Goal: Transaction & Acquisition: Purchase product/service

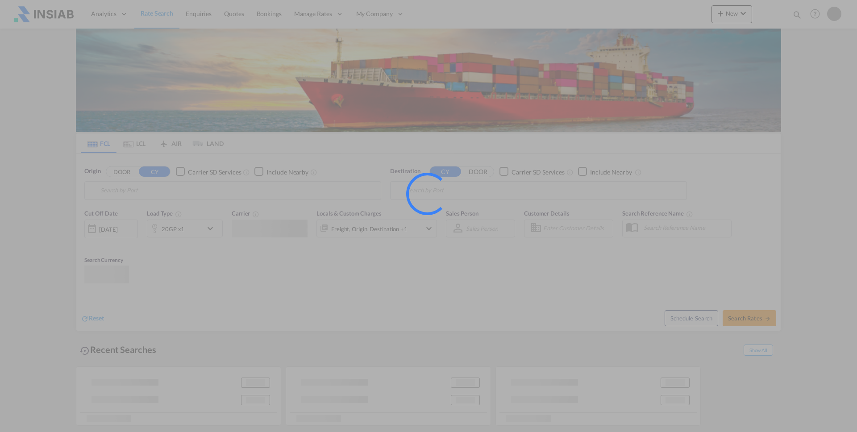
type input "[GEOGRAPHIC_DATA], [GEOGRAPHIC_DATA]"
type input "Ad Dammam, SADMM"
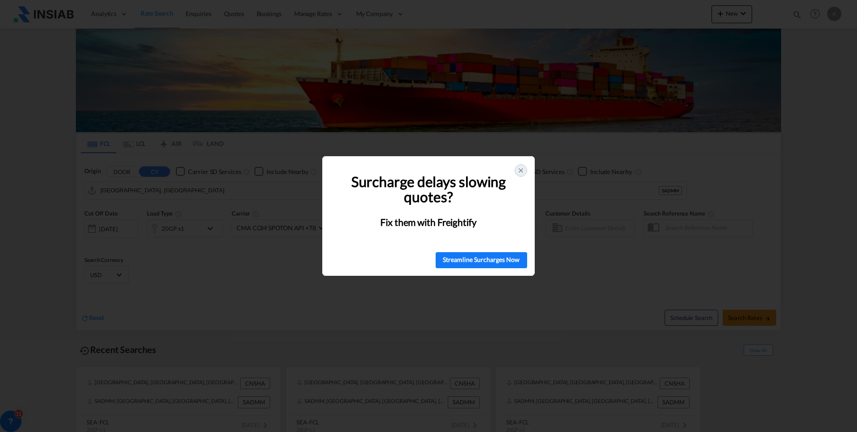
click at [521, 171] on icon at bounding box center [521, 171] width 4 height 4
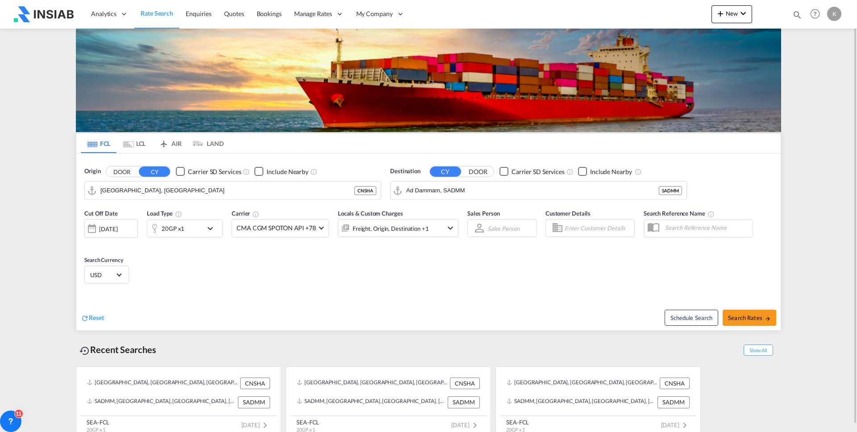
click at [117, 230] on div "[DATE]" at bounding box center [108, 229] width 18 height 8
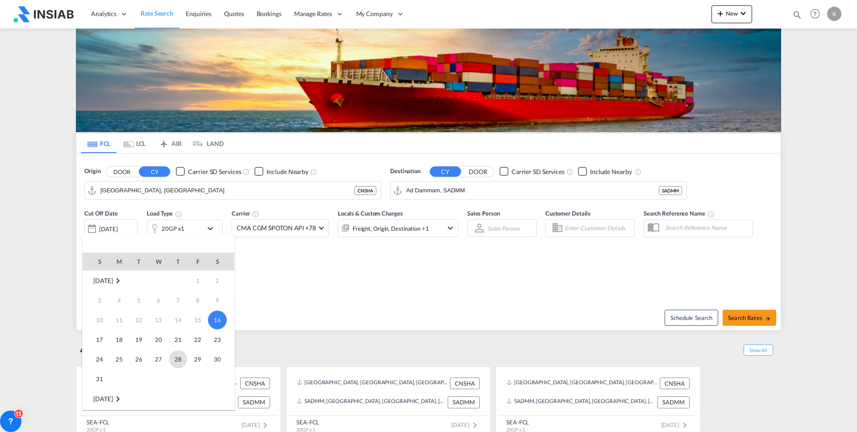
click at [179, 358] on span "28" at bounding box center [178, 359] width 18 height 18
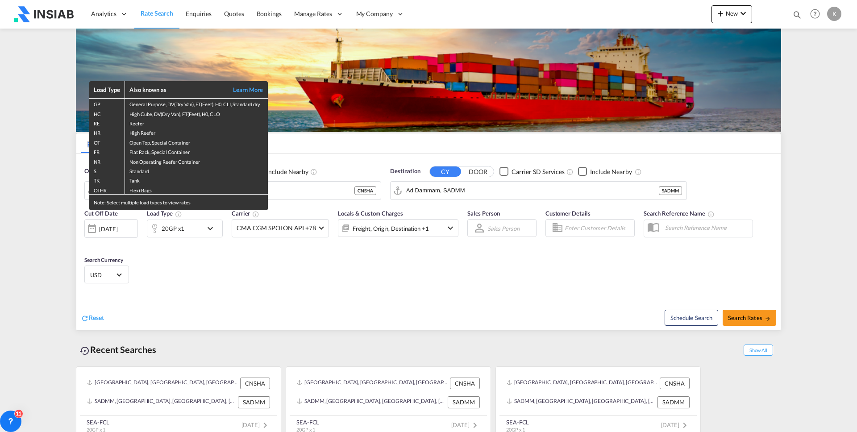
click at [344, 290] on div "Load Type Also known as Learn More GP General Purpose, DV(Dry Van), FT(Feet), H…" at bounding box center [428, 216] width 857 height 432
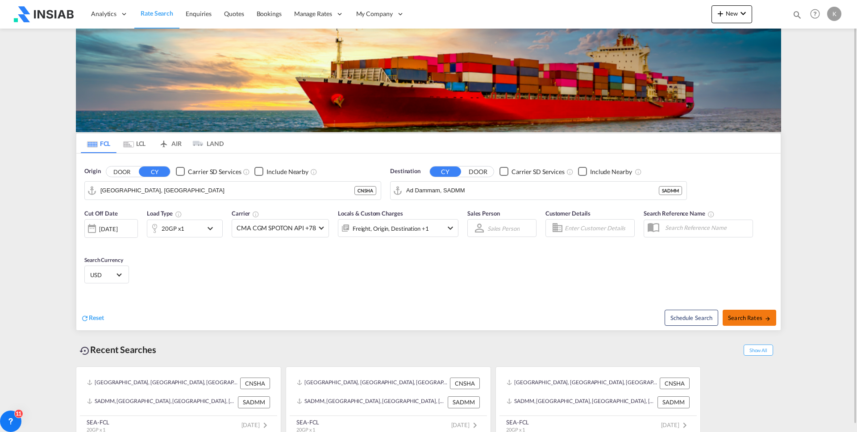
click at [742, 321] on span "Search Rates" at bounding box center [749, 317] width 43 height 7
type input "CNSHA to SADMM / [DATE]"
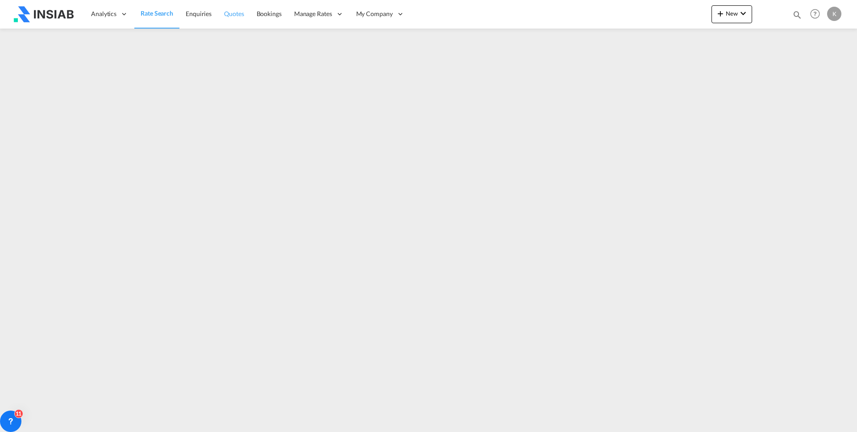
click at [235, 17] on span "Quotes" at bounding box center [234, 13] width 20 height 9
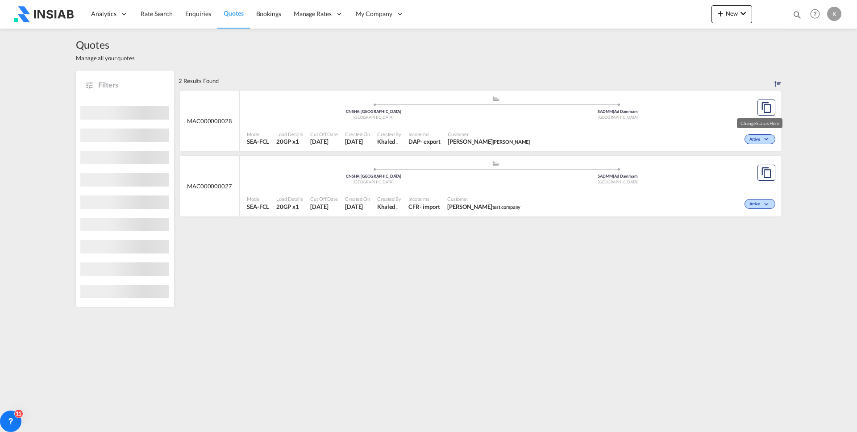
click at [756, 138] on span "Active" at bounding box center [755, 140] width 13 height 6
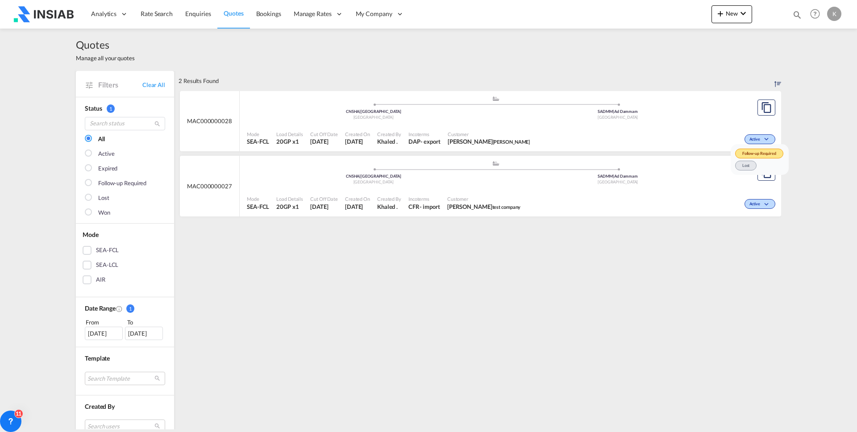
click at [731, 125] on div "Follow-up Required Lost" at bounding box center [428, 216] width 857 height 432
click at [763, 108] on md-icon "assets/icons/custom/copyQuote.svg" at bounding box center [766, 107] width 11 height 11
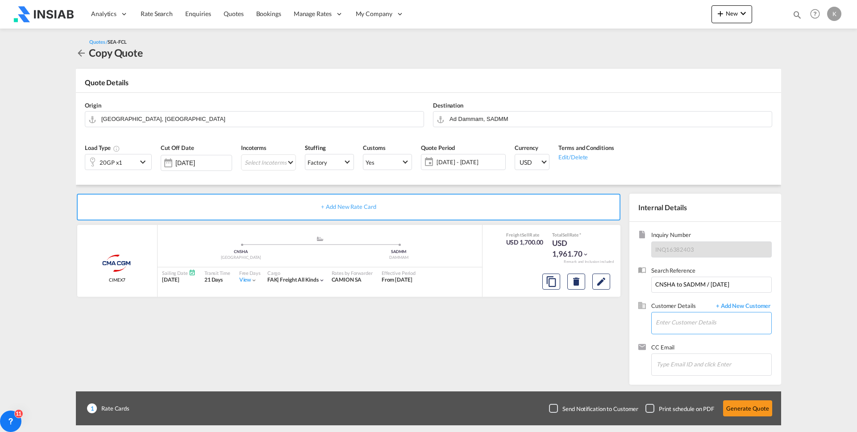
click at [714, 325] on input "Enter Customer Details" at bounding box center [714, 322] width 116 height 20
click at [684, 324] on input "Enter Customer Details" at bounding box center [714, 322] width 116 height 20
click at [743, 306] on span "+ Add New Customer" at bounding box center [741, 307] width 60 height 10
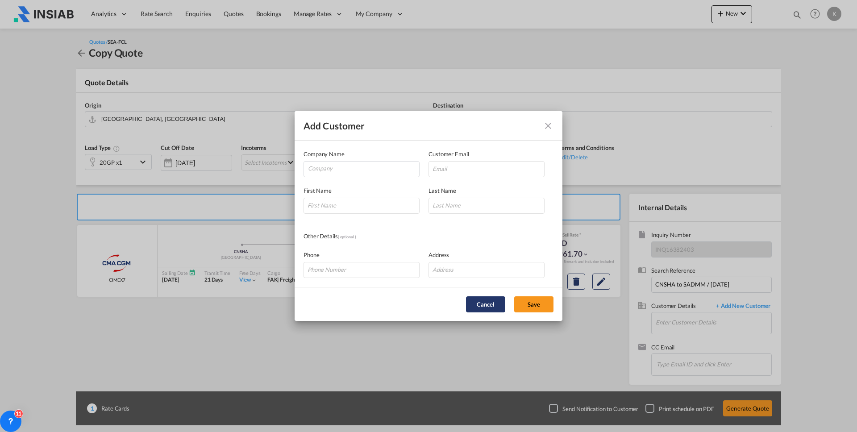
click at [493, 303] on button "Cancel" at bounding box center [485, 304] width 39 height 16
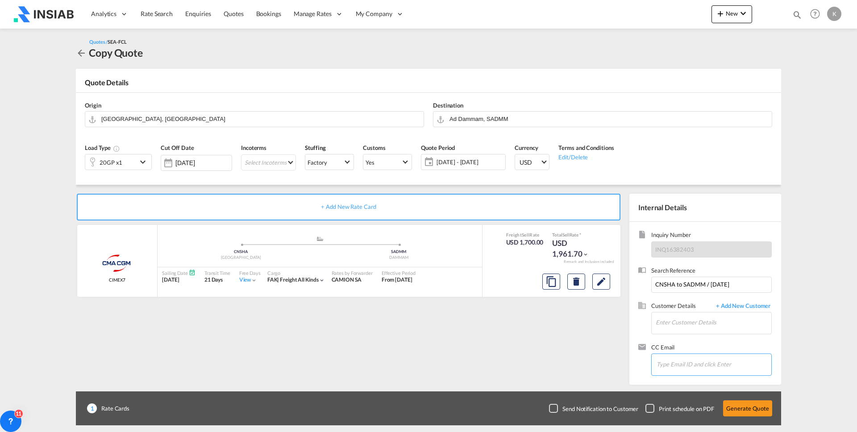
click at [686, 362] on input "Chips input." at bounding box center [701, 364] width 89 height 19
click at [324, 160] on span "Factory" at bounding box center [326, 162] width 36 height 8
drag, startPoint x: 390, startPoint y: 182, endPoint x: 391, endPoint y: 176, distance: 5.8
click at [390, 181] on md-backdrop at bounding box center [428, 216] width 857 height 432
click at [390, 163] on span "Yes" at bounding box center [384, 162] width 36 height 8
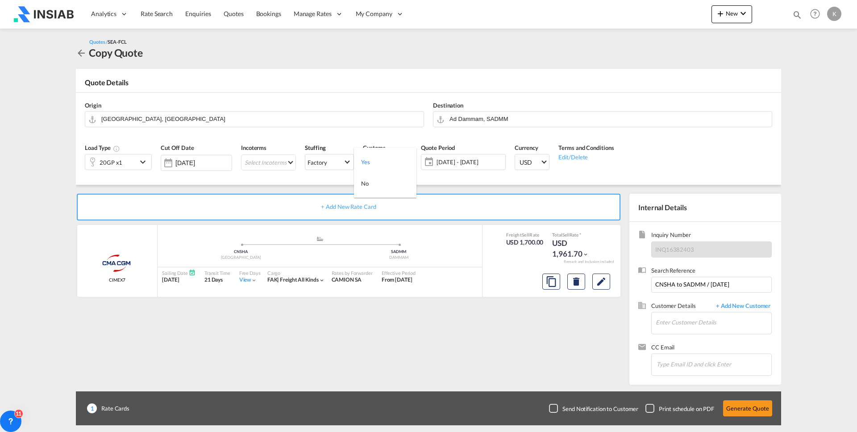
click at [467, 183] on md-backdrop at bounding box center [428, 216] width 857 height 432
click at [476, 158] on span "[DATE] - [DATE]" at bounding box center [470, 162] width 67 height 8
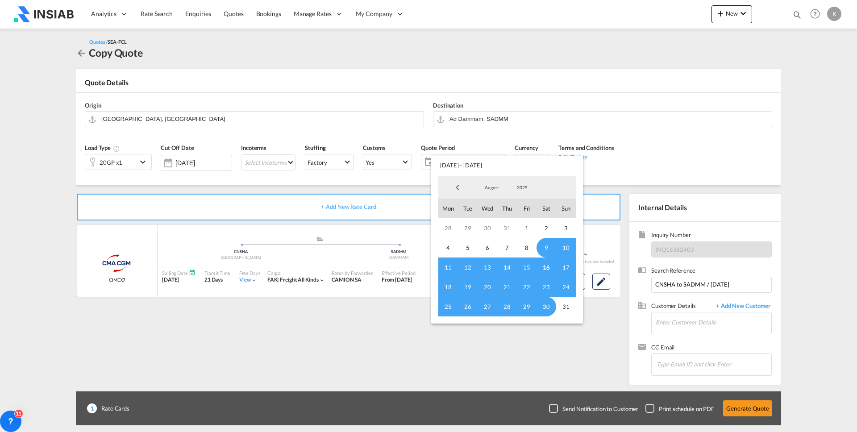
click at [399, 180] on md-backdrop at bounding box center [428, 216] width 857 height 432
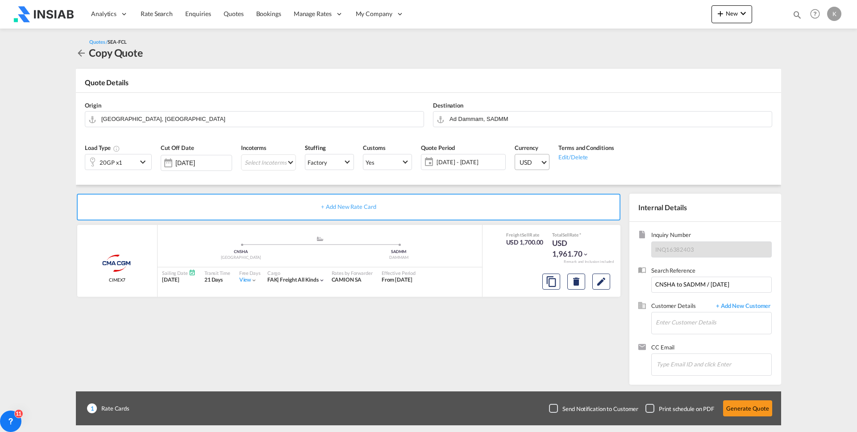
click at [538, 159] on md-select-value "USD" at bounding box center [534, 161] width 30 height 15
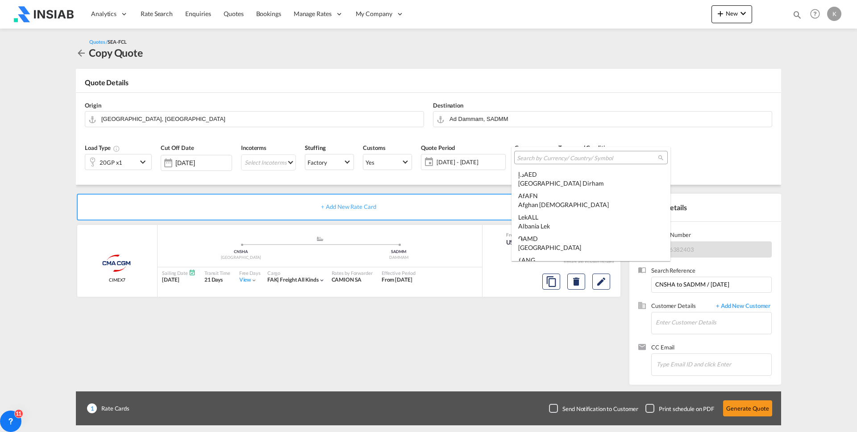
scroll to position [3081, 0]
click at [445, 195] on md-backdrop at bounding box center [428, 216] width 857 height 432
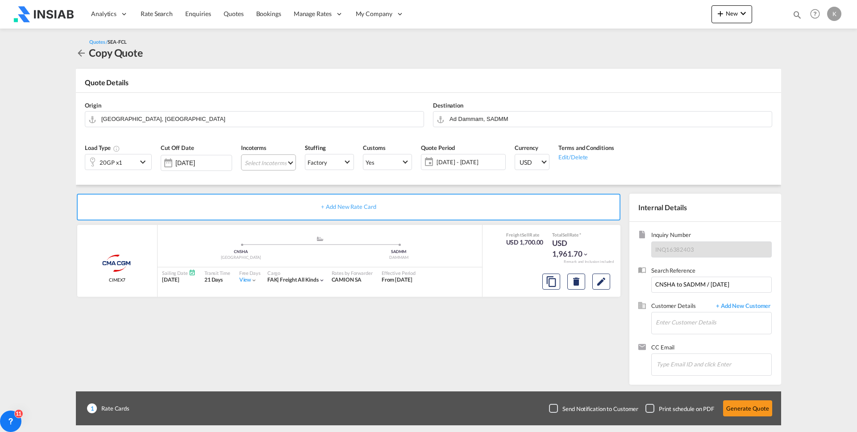
click at [266, 164] on md-select "Select Incoterms CIP - export Carriage and Insurance Paid to DAP - import Deliv…" at bounding box center [268, 162] width 55 height 16
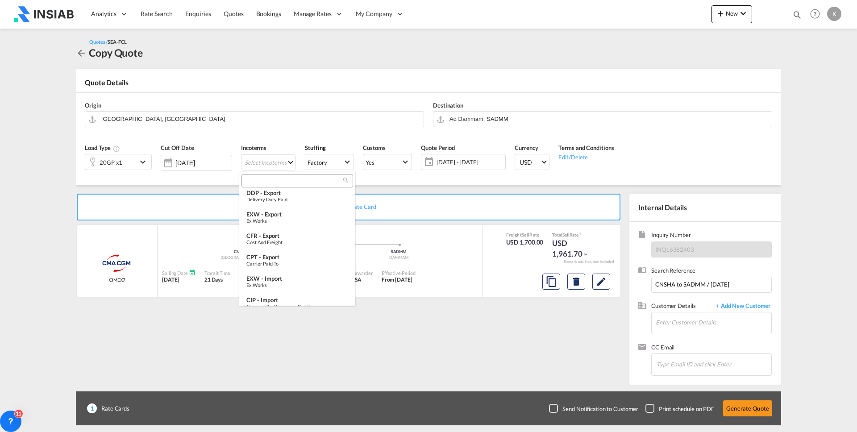
scroll to position [334, 0]
click at [194, 195] on md-backdrop at bounding box center [428, 216] width 857 height 432
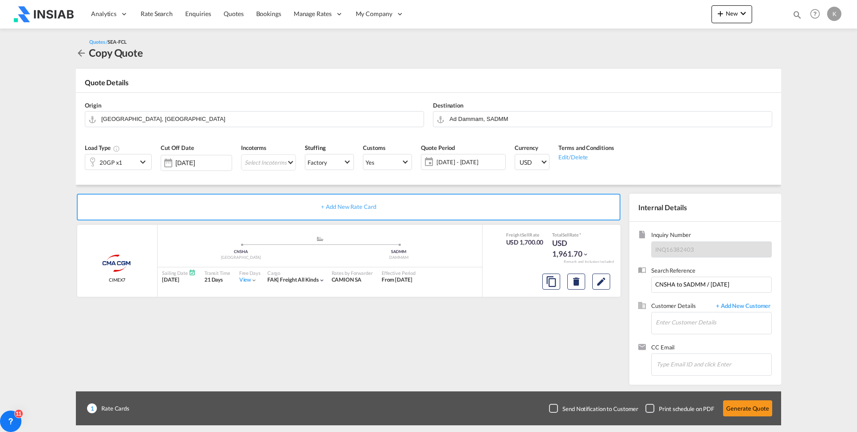
click at [73, 15] on img at bounding box center [43, 14] width 60 height 20
click at [141, 11] on span "Rate Search" at bounding box center [157, 14] width 32 height 8
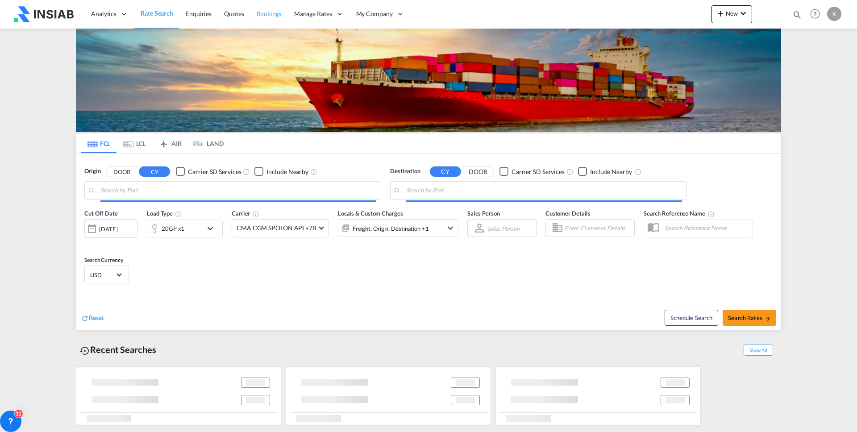
type input "[GEOGRAPHIC_DATA], [GEOGRAPHIC_DATA]"
type input "Ad Dammam, SADMM"
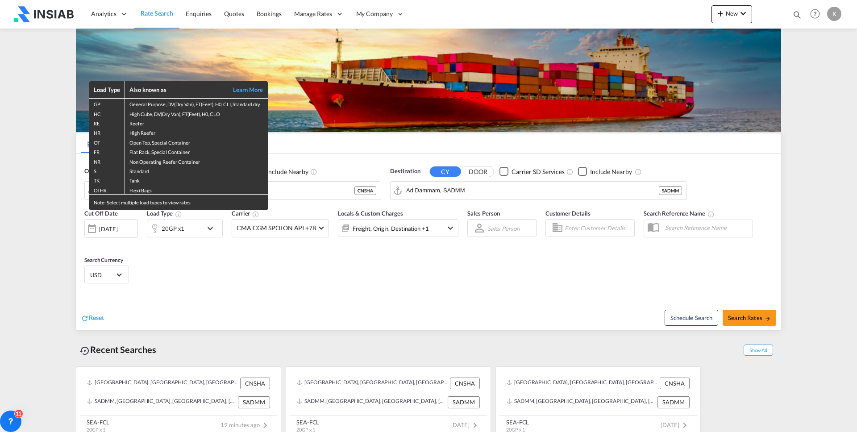
click at [293, 276] on div "Load Type Also known as Learn More GP General Purpose, DV(Dry Van), FT(Feet), H…" at bounding box center [428, 216] width 857 height 432
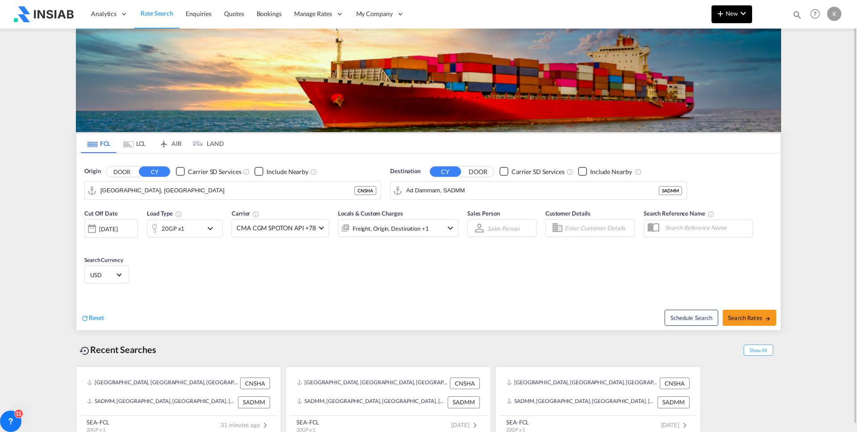
click at [733, 21] on button "New" at bounding box center [731, 14] width 41 height 18
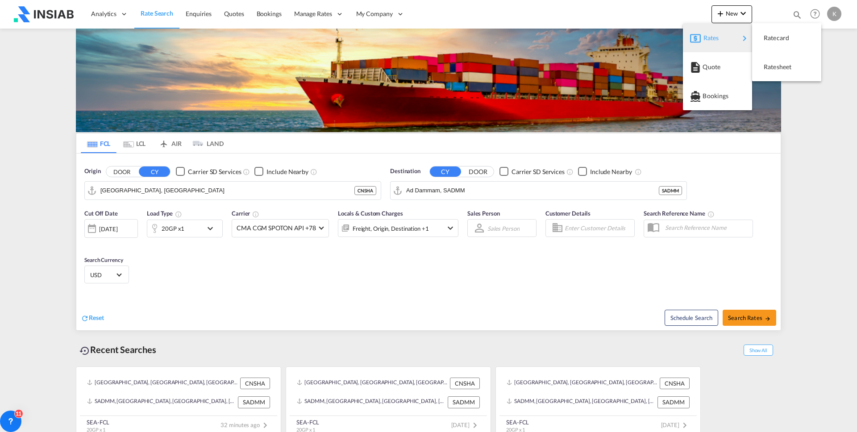
click at [295, 232] on md-backdrop at bounding box center [428, 216] width 857 height 432
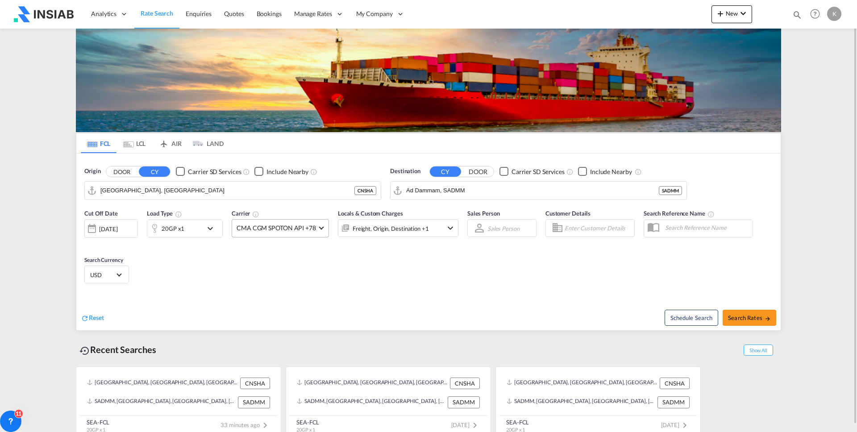
click at [310, 228] on span "CMA CGM SPOTON API +78" at bounding box center [276, 228] width 79 height 9
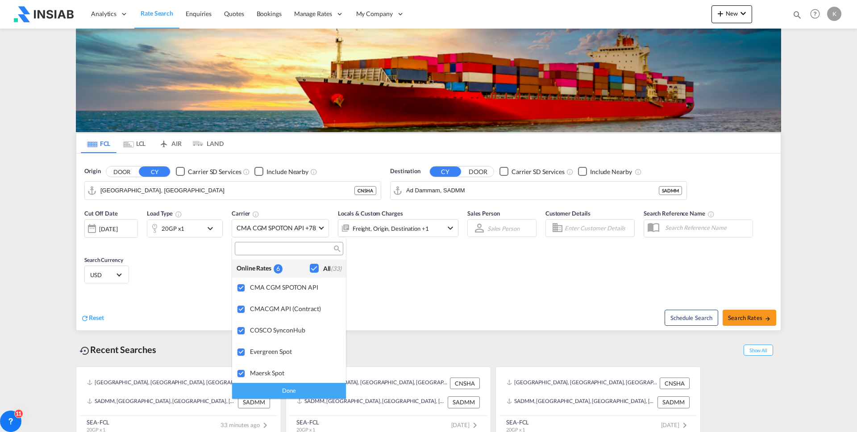
click at [453, 278] on md-backdrop at bounding box center [428, 216] width 857 height 432
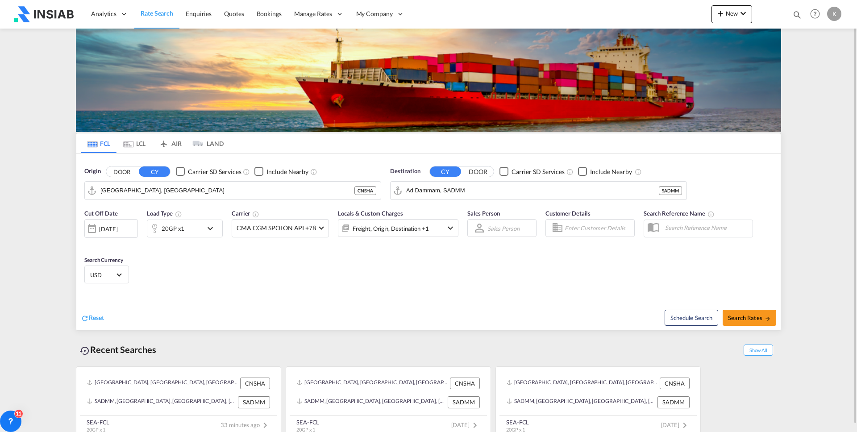
click at [716, 166] on div "Origin DOOR CY Carrier SD Services Include Nearby [GEOGRAPHIC_DATA], CNSHA CNSH…" at bounding box center [428, 179] width 704 height 51
click at [225, 16] on span "Quotes" at bounding box center [234, 14] width 20 height 8
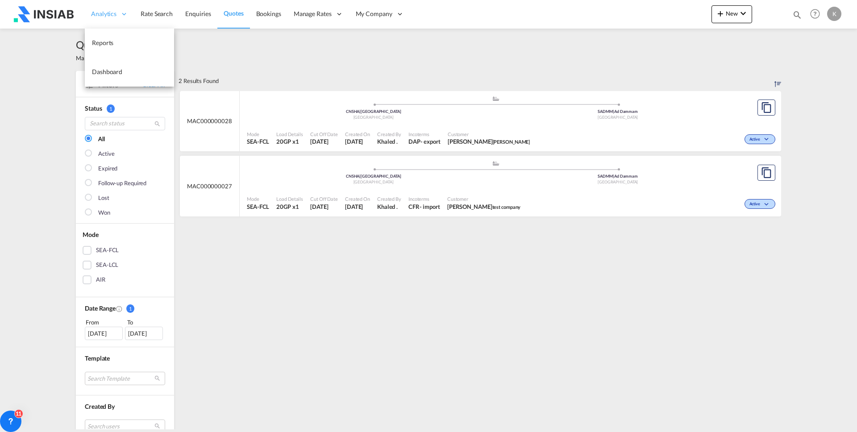
click at [109, 13] on span "Analytics" at bounding box center [103, 13] width 25 height 9
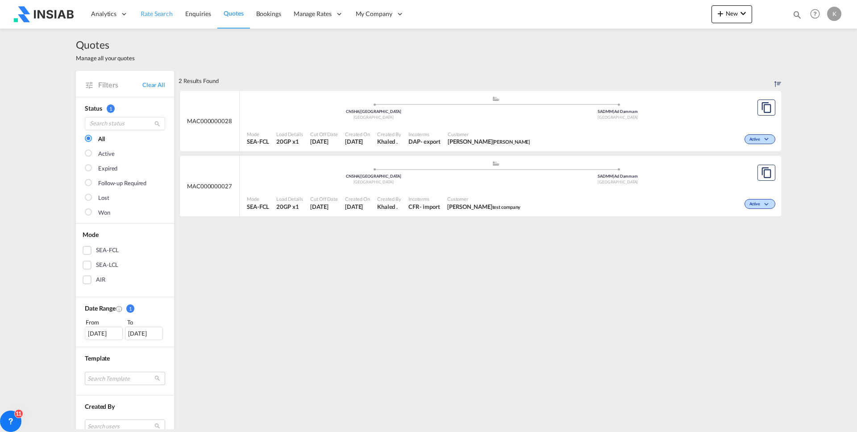
click at [159, 12] on span "Rate Search" at bounding box center [157, 14] width 32 height 8
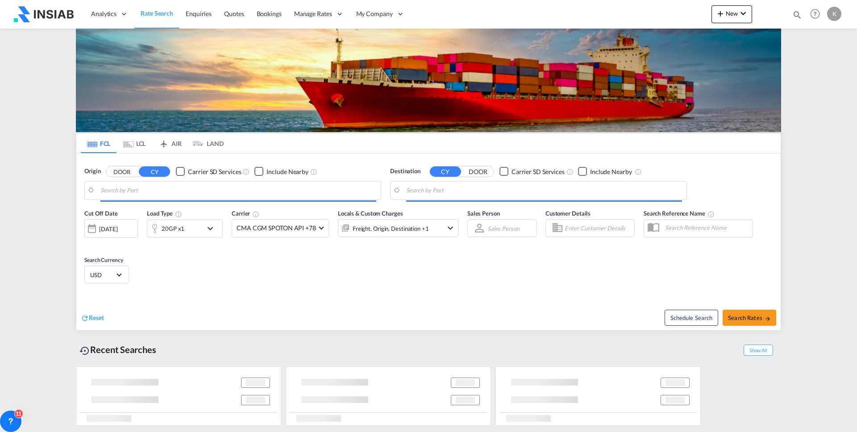
type input "[GEOGRAPHIC_DATA], [GEOGRAPHIC_DATA]"
type input "Ad Dammam, SADMM"
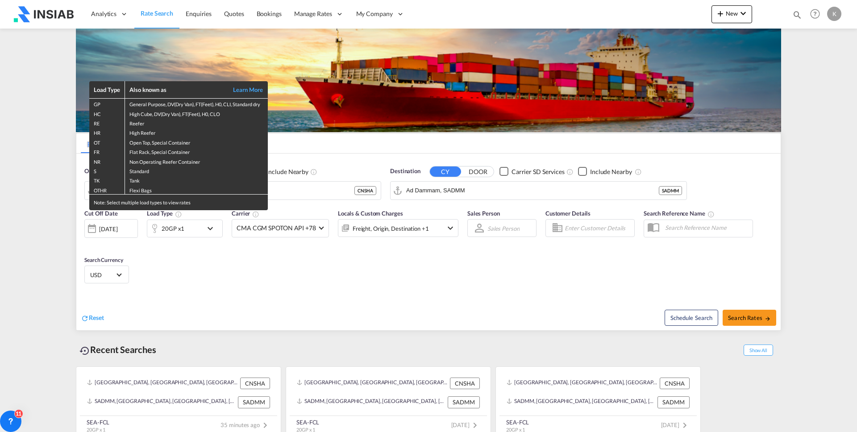
click at [116, 227] on div "Load Type Also known as Learn More GP General Purpose, DV(Dry Van), FT(Feet), H…" at bounding box center [428, 216] width 857 height 432
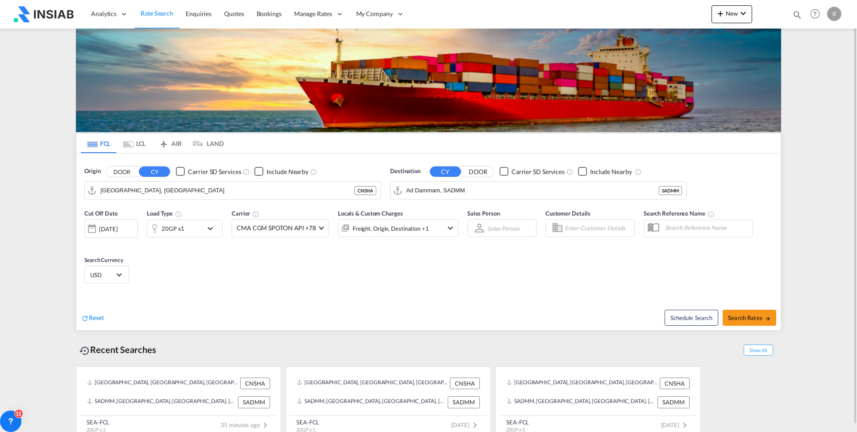
click at [121, 233] on div "[DATE]" at bounding box center [111, 228] width 54 height 19
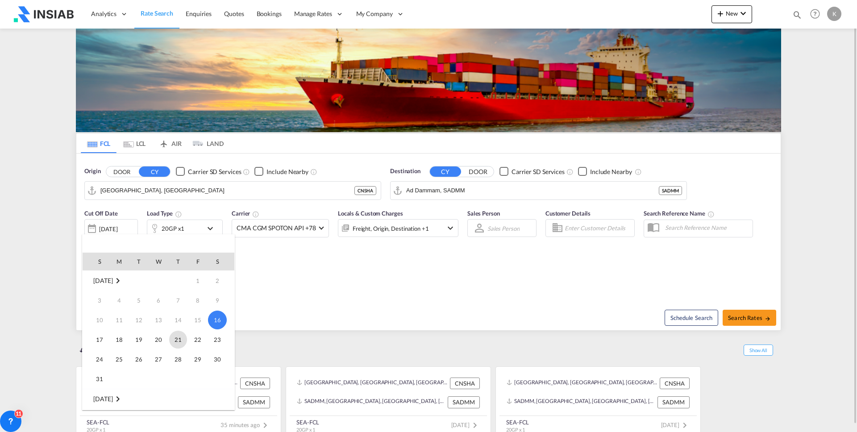
click at [178, 341] on span "21" at bounding box center [178, 340] width 18 height 18
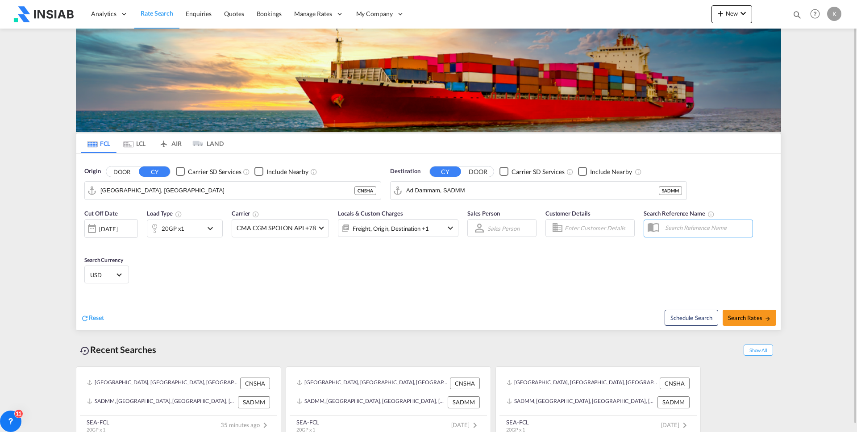
click at [517, 225] on md-select "Sales Person Select Sales Person No results found" at bounding box center [503, 228] width 34 height 12
click at [484, 302] on md-backdrop at bounding box center [428, 216] width 857 height 432
click at [588, 228] on input "Enter Customer Details" at bounding box center [598, 227] width 67 height 13
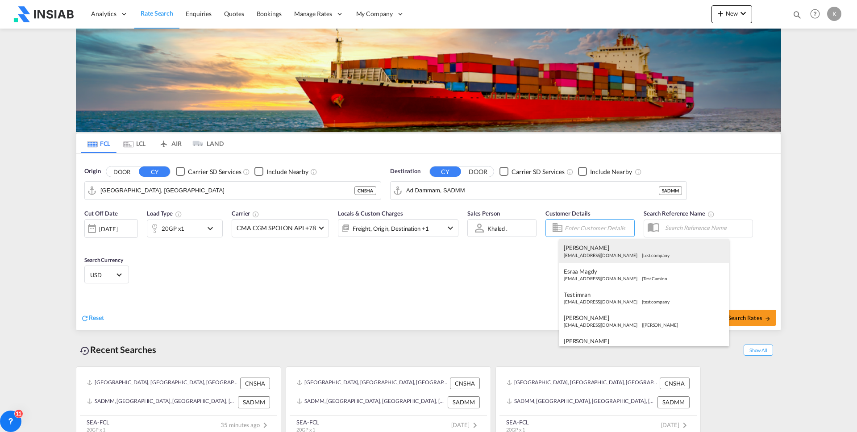
click at [590, 250] on div "[PERSON_NAME] [EMAIL_ADDRESS][DOMAIN_NAME] | test company" at bounding box center [644, 250] width 170 height 23
type input "test company, [PERSON_NAME], [EMAIL_ADDRESS][DOMAIN_NAME]"
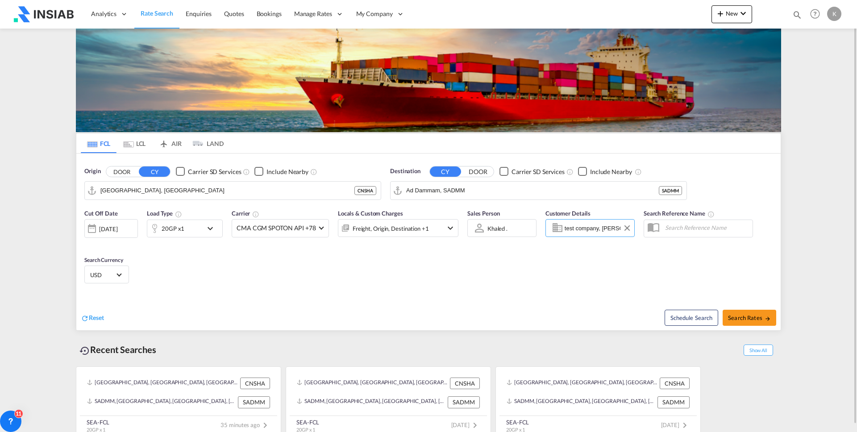
click at [599, 229] on input "test company, [PERSON_NAME], [EMAIL_ADDRESS][DOMAIN_NAME]" at bounding box center [598, 227] width 67 height 13
click at [603, 225] on input "test company, [PERSON_NAME], [EMAIL_ADDRESS][DOMAIN_NAME]" at bounding box center [598, 227] width 67 height 13
click at [622, 226] on button "Clear Input" at bounding box center [626, 227] width 13 height 13
click at [743, 322] on button "Search Rates" at bounding box center [750, 318] width 54 height 16
type input "CNSHA to SADMM / [DATE]"
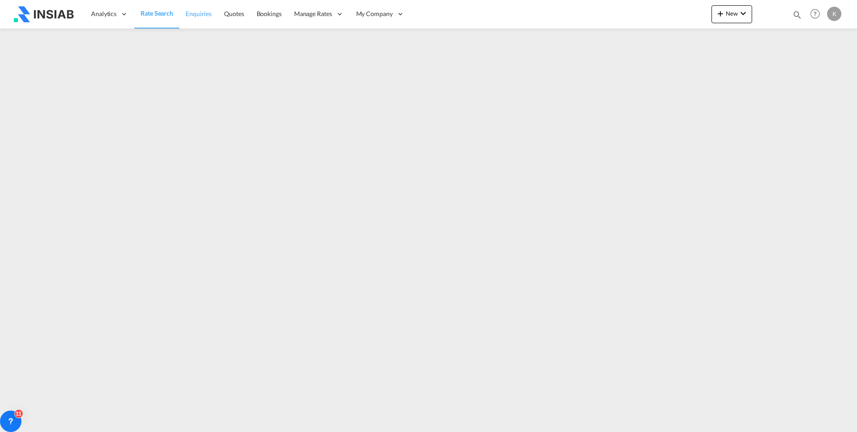
click at [198, 12] on span "Enquiries" at bounding box center [199, 14] width 26 height 8
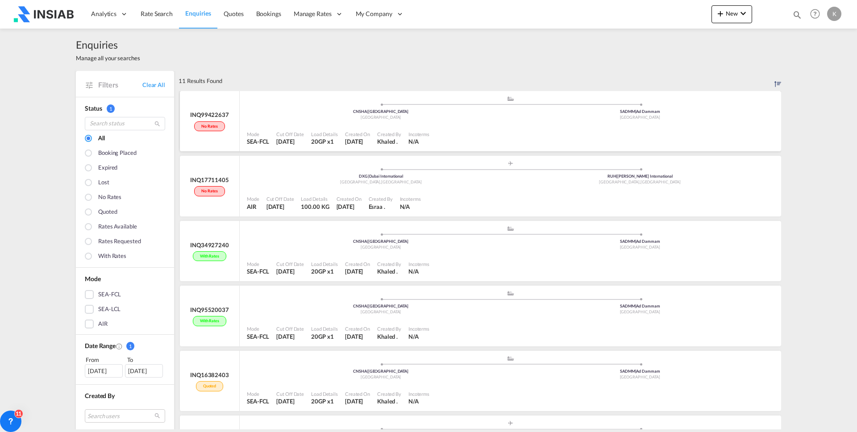
click at [552, 129] on div at bounding box center [605, 139] width 345 height 20
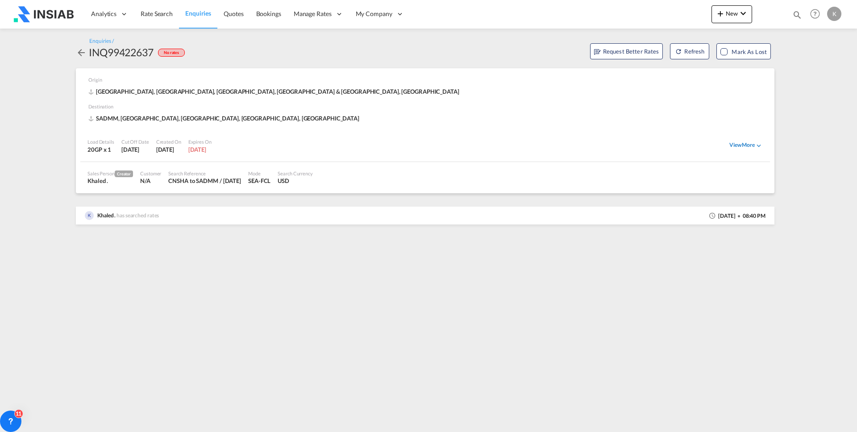
drag, startPoint x: 753, startPoint y: 148, endPoint x: 748, endPoint y: 148, distance: 5.4
click at [753, 147] on div "View More" at bounding box center [745, 145] width 33 height 8
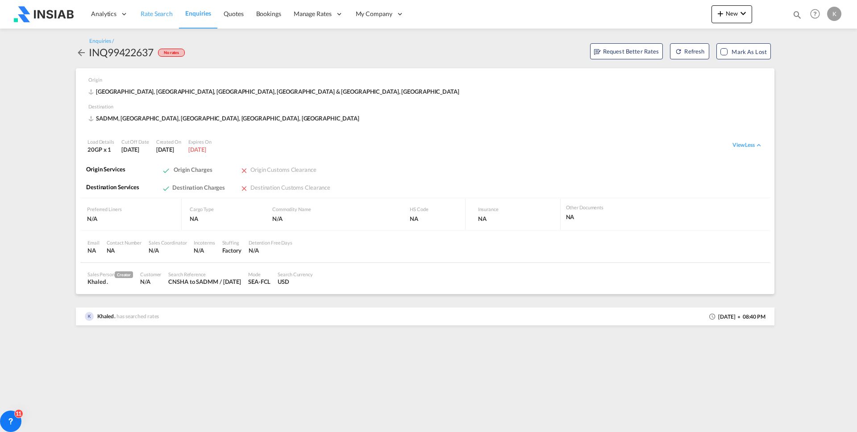
click at [168, 11] on span "Rate Search" at bounding box center [157, 14] width 32 height 8
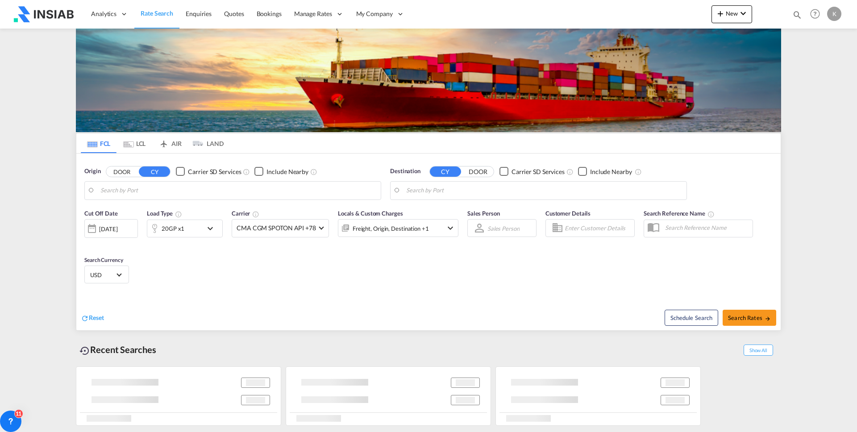
type input "[GEOGRAPHIC_DATA], [GEOGRAPHIC_DATA]"
type input "Ad Dammam, SADMM"
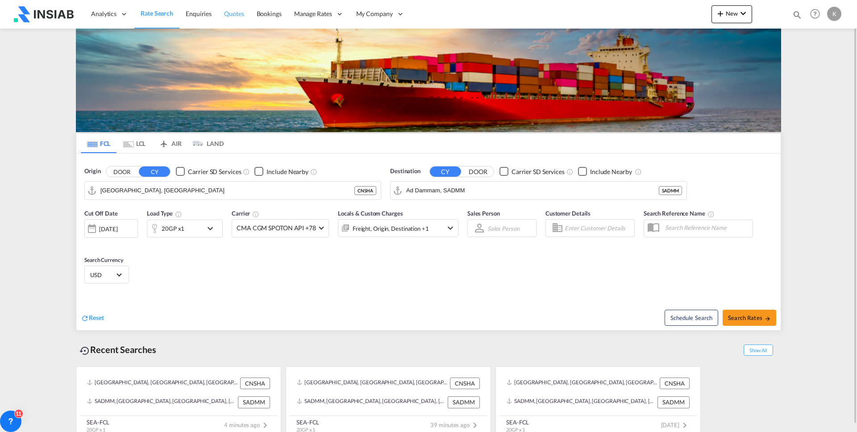
click at [237, 14] on span "Quotes" at bounding box center [234, 14] width 20 height 8
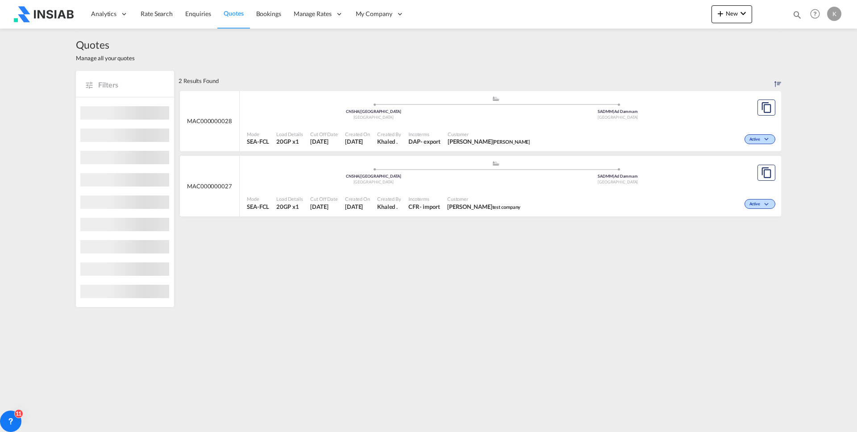
click at [362, 116] on div "[GEOGRAPHIC_DATA]" at bounding box center [373, 118] width 245 height 6
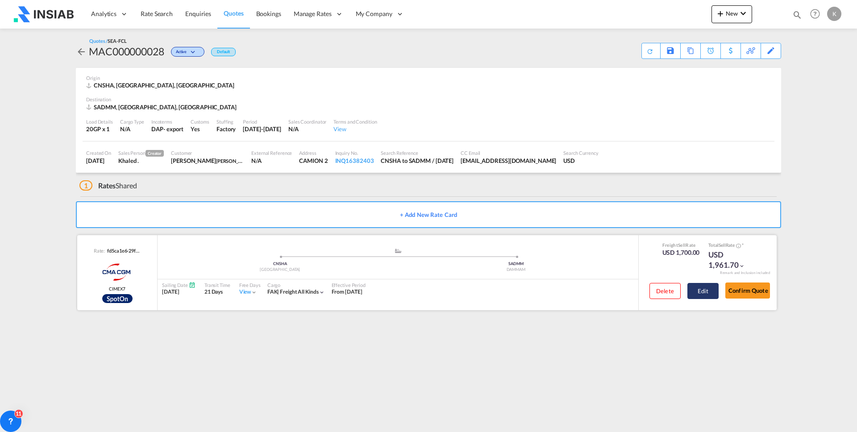
click at [695, 293] on button "Edit" at bounding box center [702, 291] width 31 height 16
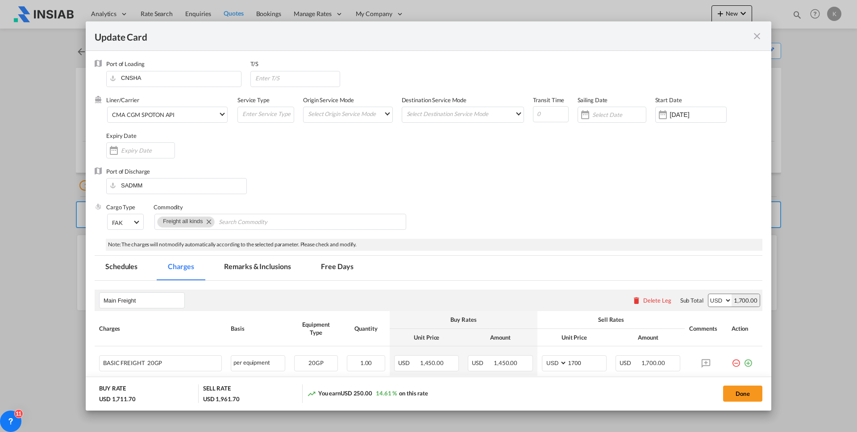
click at [761, 36] on md-icon "icon-close fg-AAA8AD m-0 pointer" at bounding box center [757, 36] width 11 height 11
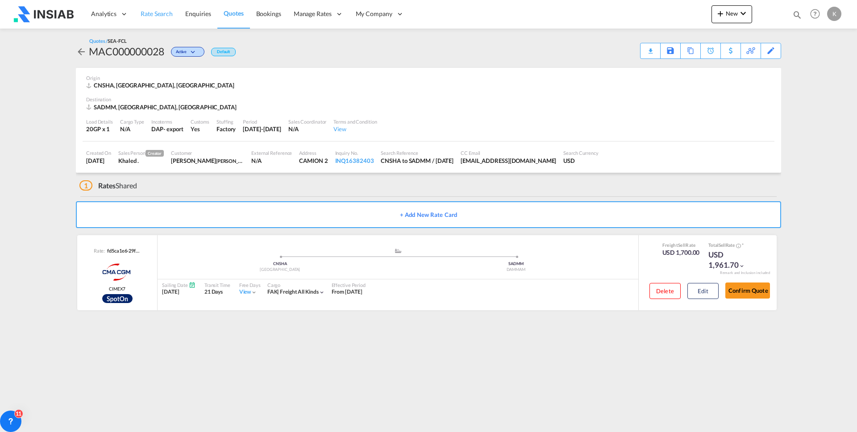
click at [143, 14] on span "Rate Search" at bounding box center [157, 14] width 32 height 8
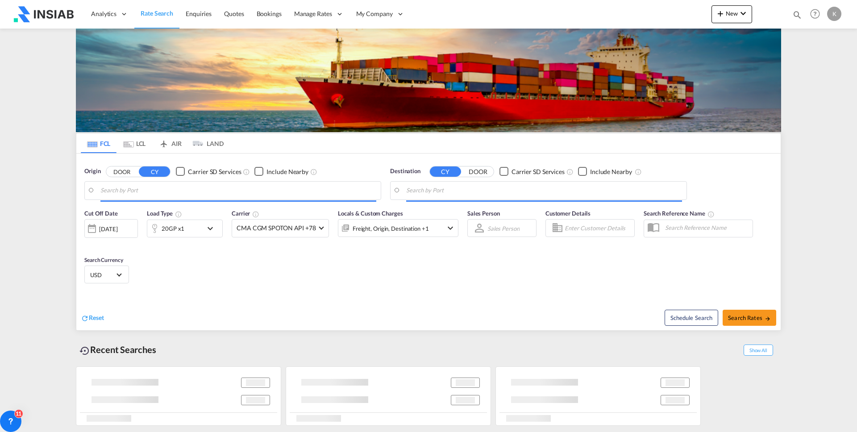
type input "[GEOGRAPHIC_DATA], [GEOGRAPHIC_DATA]"
type input "Ad Dammam, SADMM"
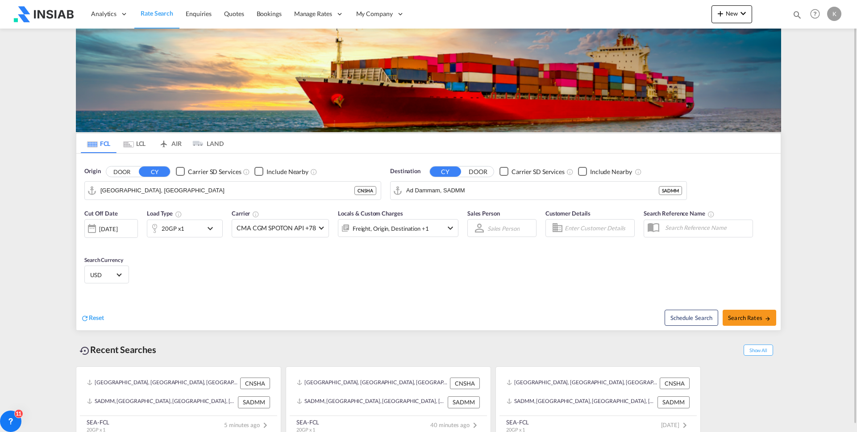
click at [835, 15] on div "K" at bounding box center [834, 14] width 14 height 14
click at [721, 77] on md-backdrop at bounding box center [428, 216] width 857 height 432
click at [830, 16] on div "K" at bounding box center [834, 14] width 14 height 14
click at [811, 39] on button "My Profile" at bounding box center [824, 39] width 58 height 18
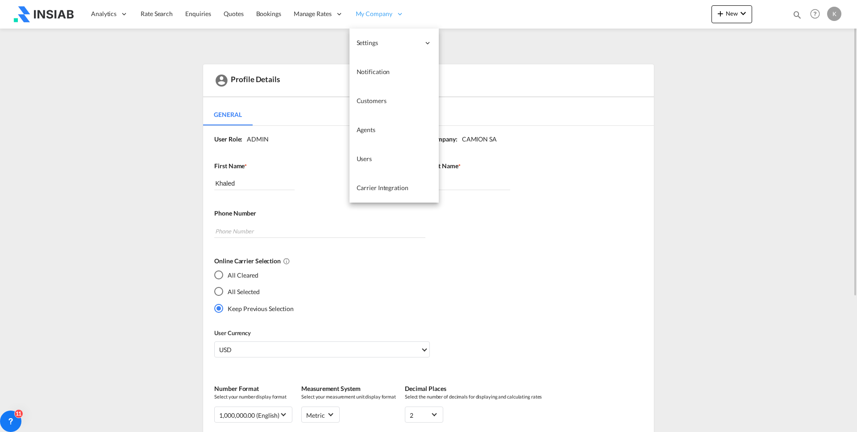
click at [361, 16] on span "My Company" at bounding box center [374, 13] width 37 height 9
click at [372, 103] on span "Customers" at bounding box center [372, 101] width 30 height 8
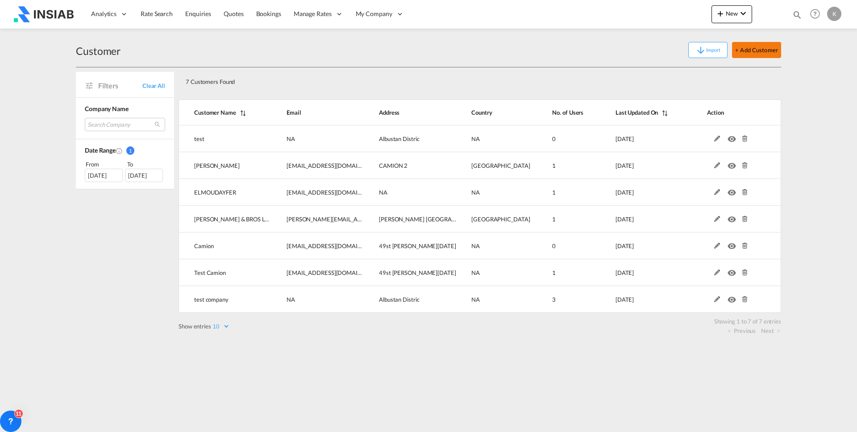
click at [750, 48] on button "+ Add Customer" at bounding box center [756, 50] width 49 height 16
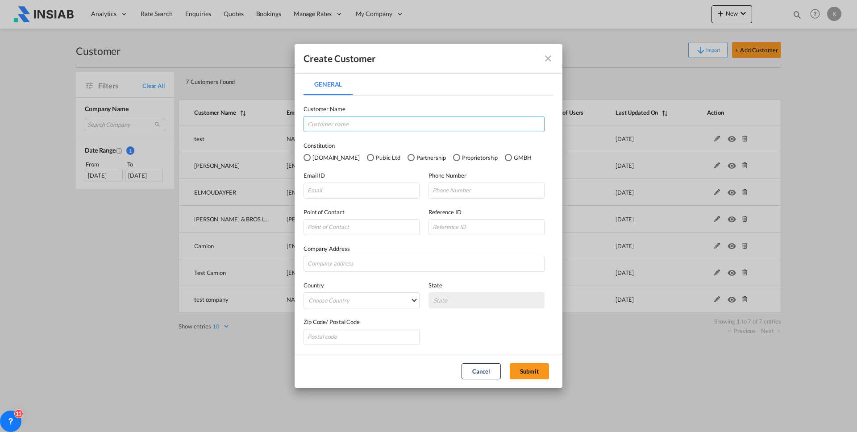
click at [345, 126] on input "General General ..." at bounding box center [424, 124] width 241 height 16
click at [491, 329] on div "Zip Code/ Postal Code" at bounding box center [429, 326] width 250 height 37
click at [360, 187] on input "General General ..." at bounding box center [362, 191] width 116 height 16
click at [553, 58] on md-icon "icon-close fg-AAA8AD" at bounding box center [548, 58] width 11 height 11
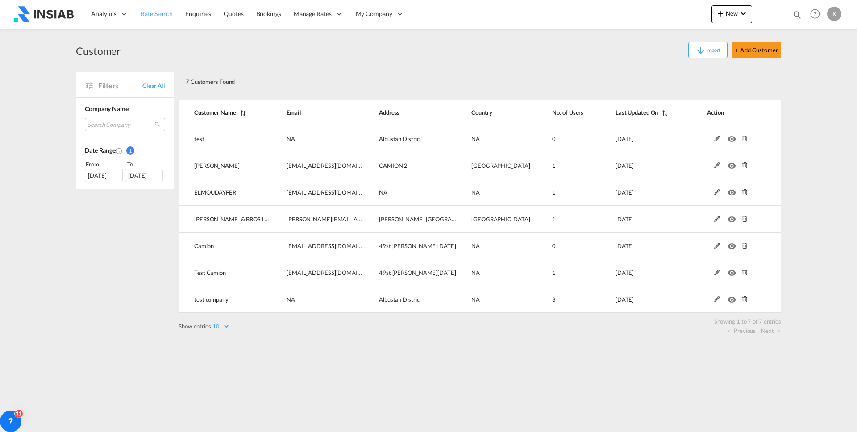
click at [147, 9] on span "Rate Search" at bounding box center [157, 13] width 32 height 9
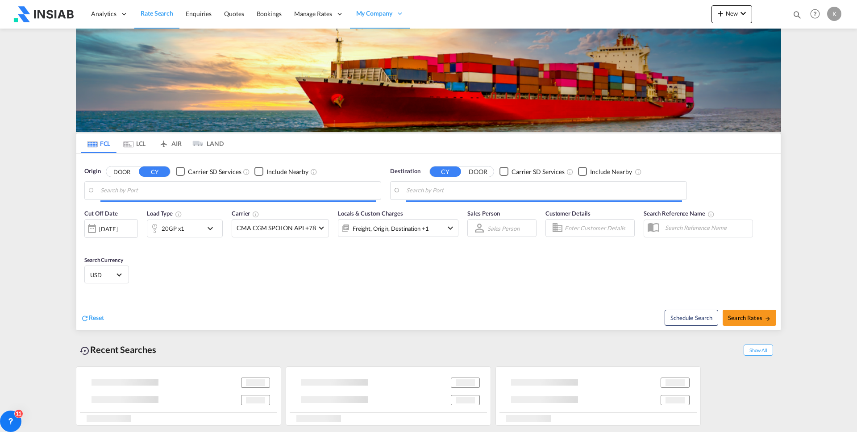
type input "[GEOGRAPHIC_DATA], [GEOGRAPHIC_DATA]"
type input "Ad Dammam, SADMM"
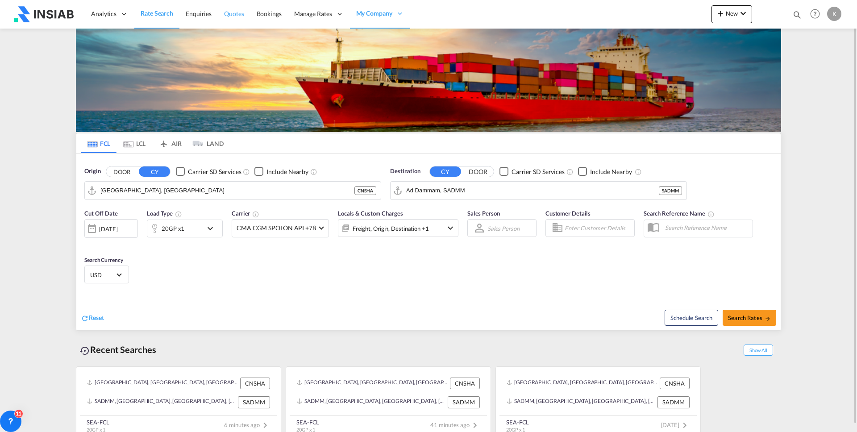
click at [241, 14] on span "Quotes" at bounding box center [234, 14] width 20 height 8
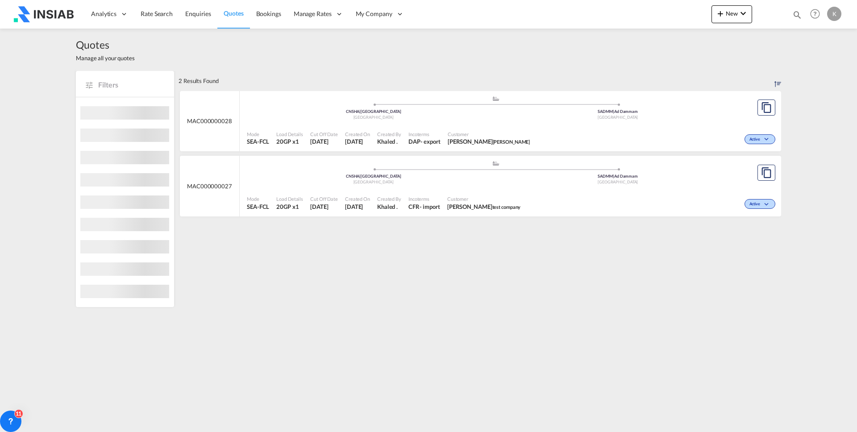
click at [553, 130] on div "Active" at bounding box center [655, 138] width 244 height 22
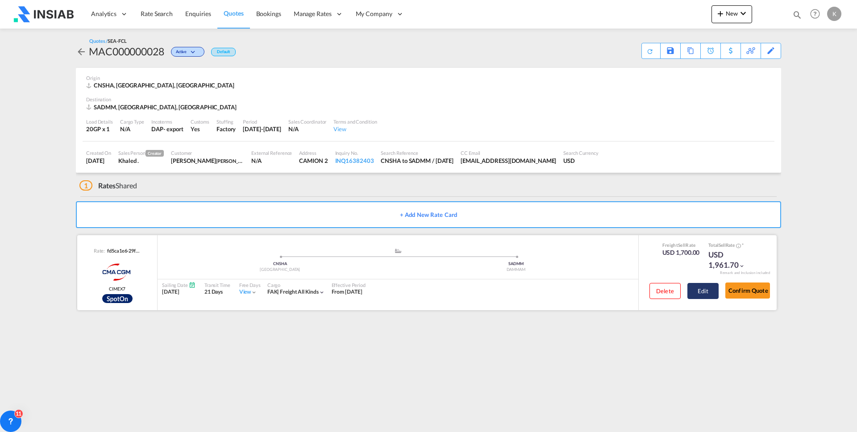
click at [702, 292] on button "Edit" at bounding box center [702, 291] width 31 height 16
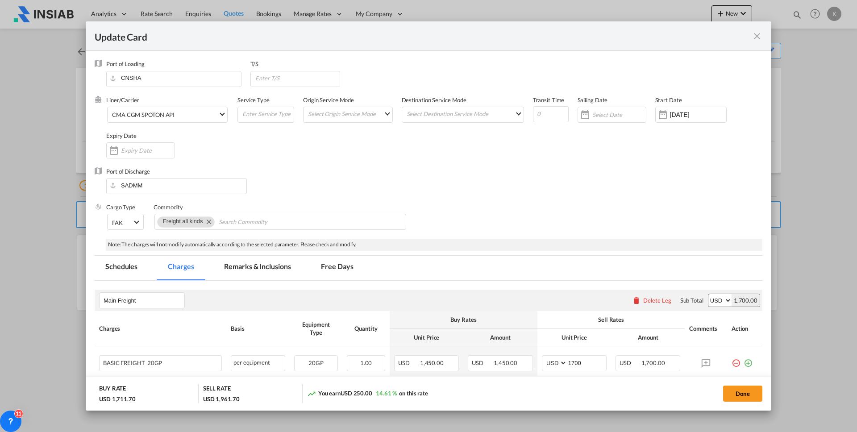
click at [756, 39] on md-icon "icon-close fg-AAA8AD m-0 pointer" at bounding box center [757, 36] width 11 height 11
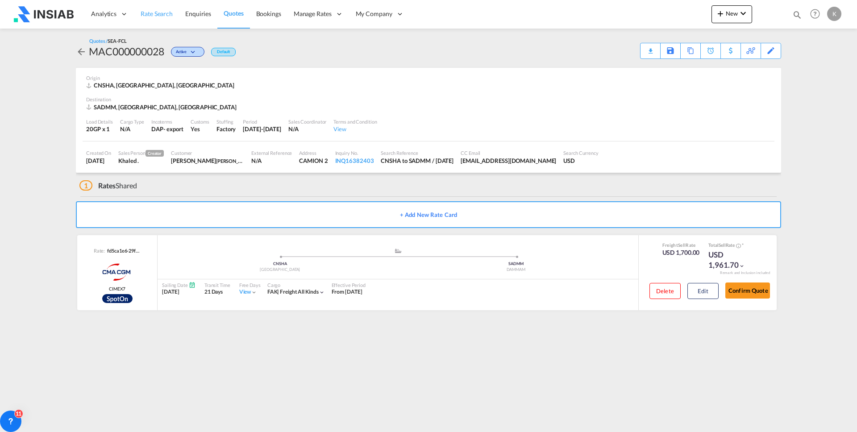
click at [147, 14] on span "Rate Search" at bounding box center [157, 14] width 32 height 8
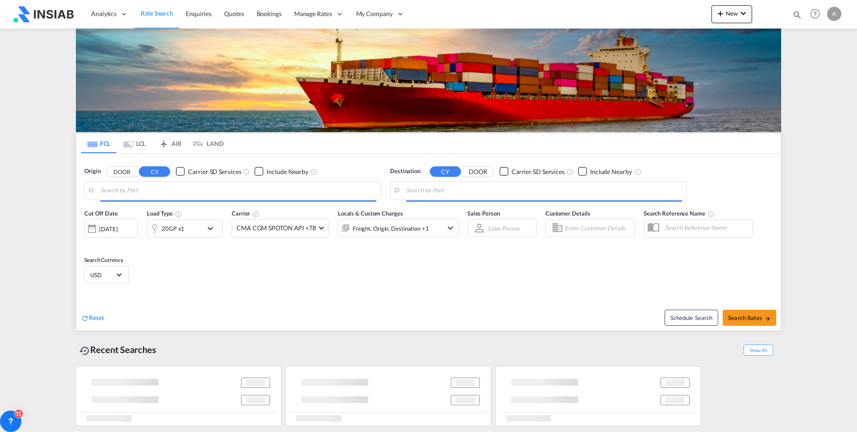
type input "[GEOGRAPHIC_DATA], [GEOGRAPHIC_DATA]"
type input "Ad Dammam, SADMM"
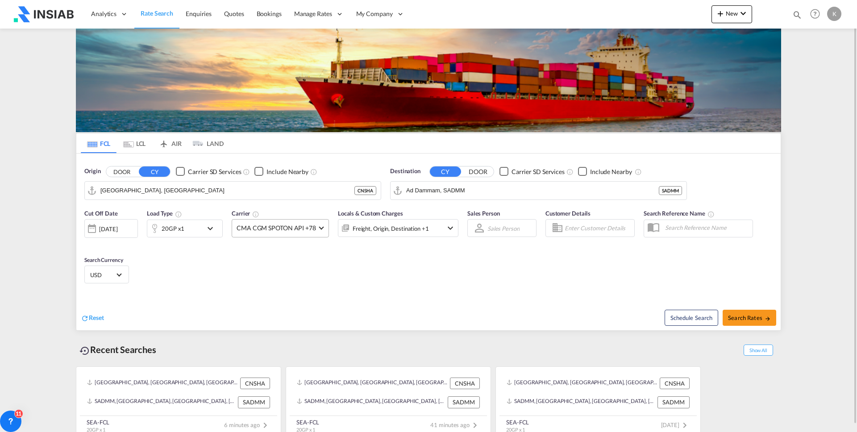
click at [300, 222] on md-select-value "CMA CGM SPOTON API +78" at bounding box center [280, 228] width 96 height 17
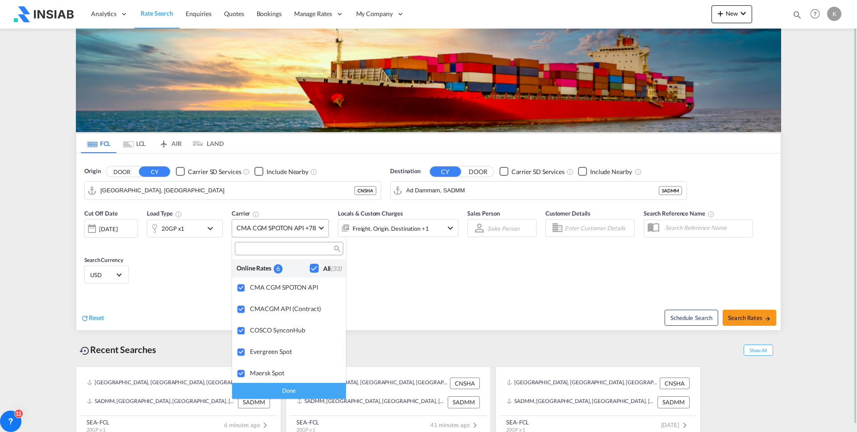
drag, startPoint x: 400, startPoint y: 283, endPoint x: 422, endPoint y: 280, distance: 22.0
click at [400, 283] on md-backdrop at bounding box center [428, 216] width 857 height 432
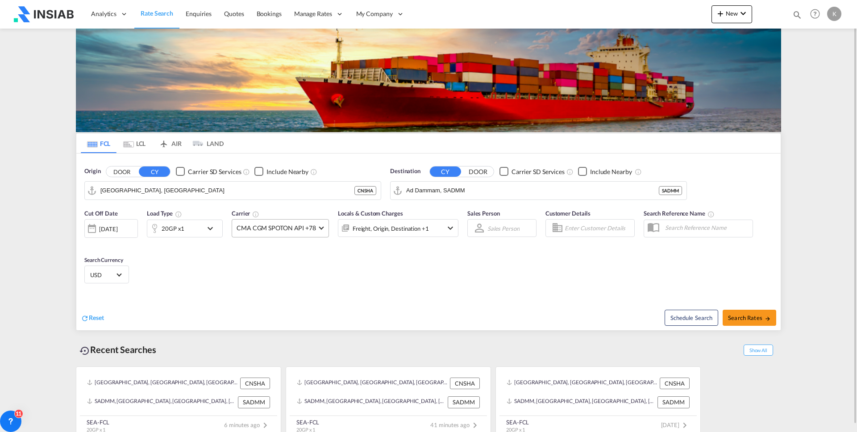
click at [599, 227] on input "Enter Customer Details" at bounding box center [598, 227] width 67 height 13
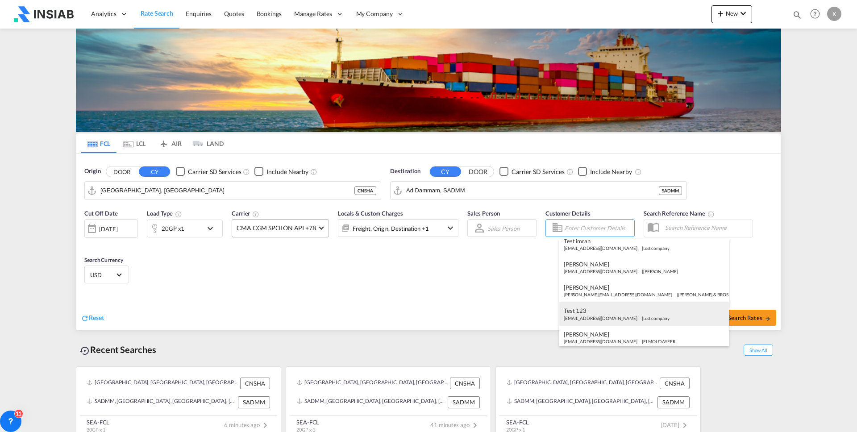
scroll to position [56, 0]
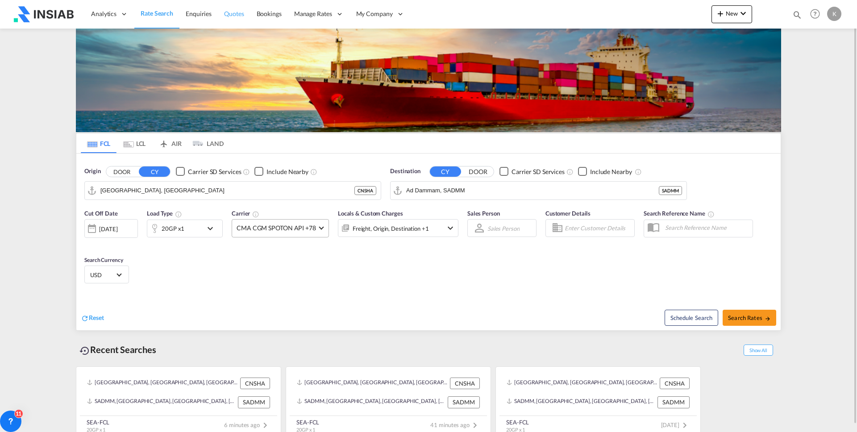
click at [230, 13] on span "Quotes" at bounding box center [234, 14] width 20 height 8
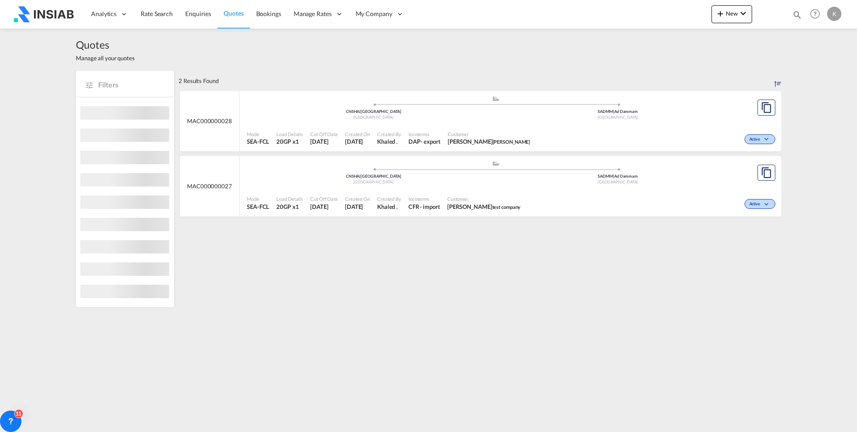
click at [677, 126] on div "Mode SEA-FCL Load Details 20GP x1 Cut Off Date [DATE] Created On [DATE] Created…" at bounding box center [510, 138] width 541 height 27
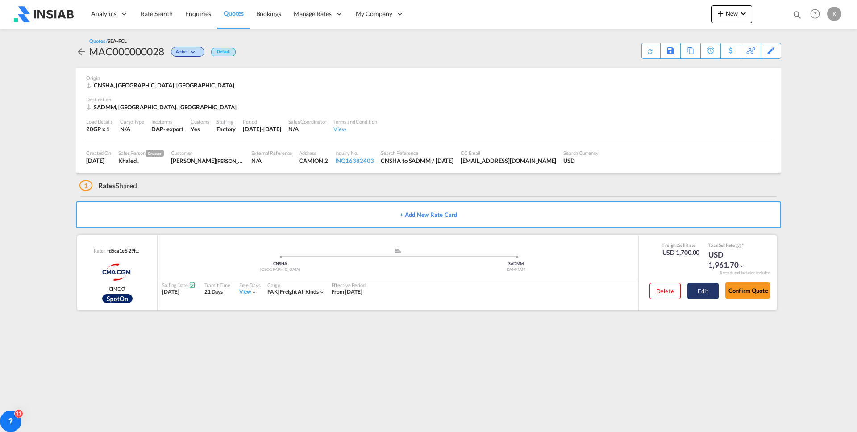
click at [701, 293] on button "Edit" at bounding box center [702, 291] width 31 height 16
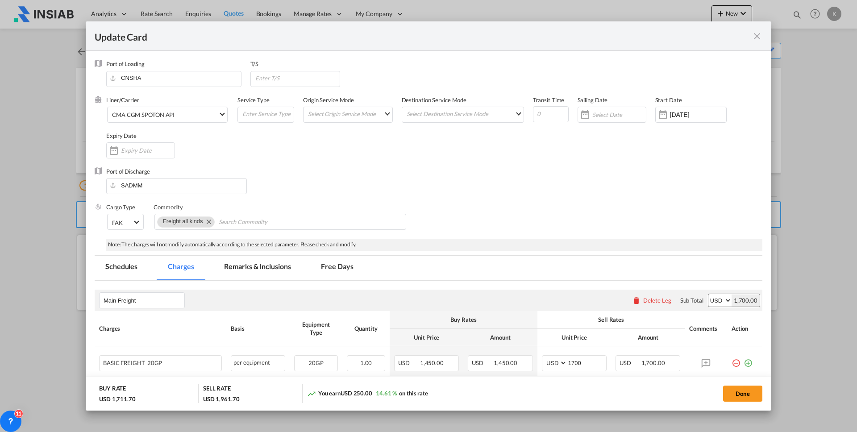
click at [704, 293] on div "Main Freight Please enter leg name Leg Name Already Exists Delete Leg Sub Total…" at bounding box center [429, 300] width 668 height 21
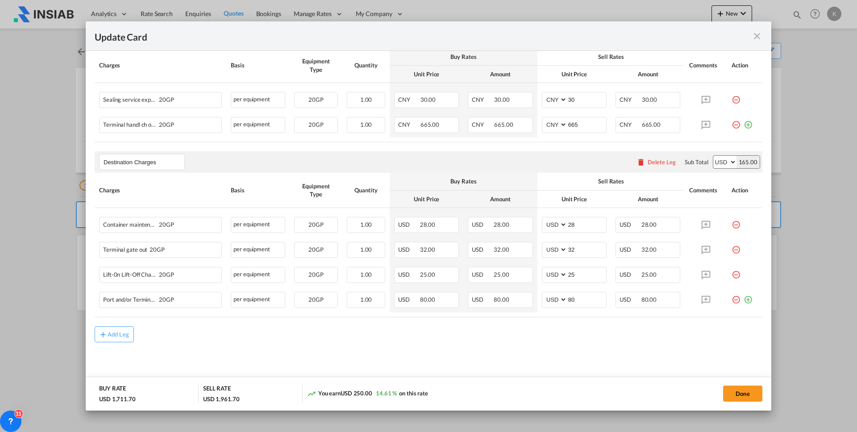
click at [761, 35] on md-icon "icon-close fg-AAA8AD m-0 pointer" at bounding box center [757, 36] width 11 height 11
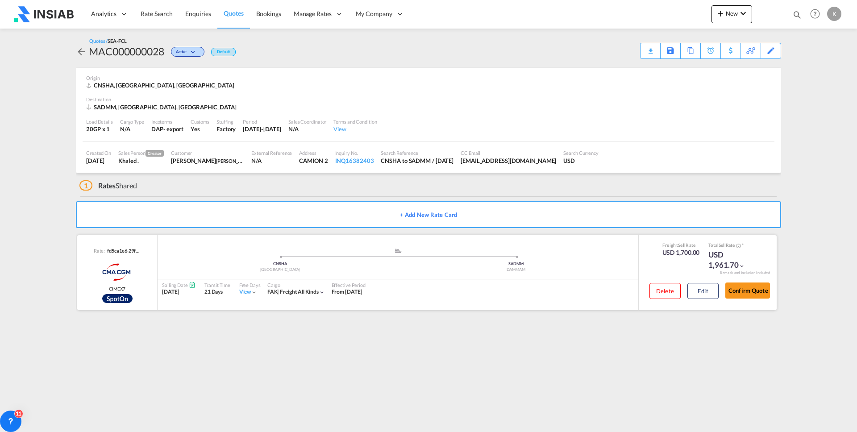
click at [506, 254] on div ".a{fill:#aaa8ad;} .a{fill:#aaa8ad;}" at bounding box center [398, 253] width 236 height 9
click at [163, 276] on div ".a{fill:#aaa8ad;} .a{fill:#aaa8ad;} CNSHA [GEOGRAPHIC_DATA] SADMM DAMMAM" at bounding box center [398, 262] width 481 height 29
drag, startPoint x: 527, startPoint y: 283, endPoint x: 509, endPoint y: 235, distance: 51.6
click at [528, 283] on div "Sailing Date [DATE] Transit Time 21 Days Free Days View - Cargo FAK | freight a…" at bounding box center [398, 288] width 481 height 19
click at [164, 11] on span "Rate Search" at bounding box center [157, 14] width 32 height 8
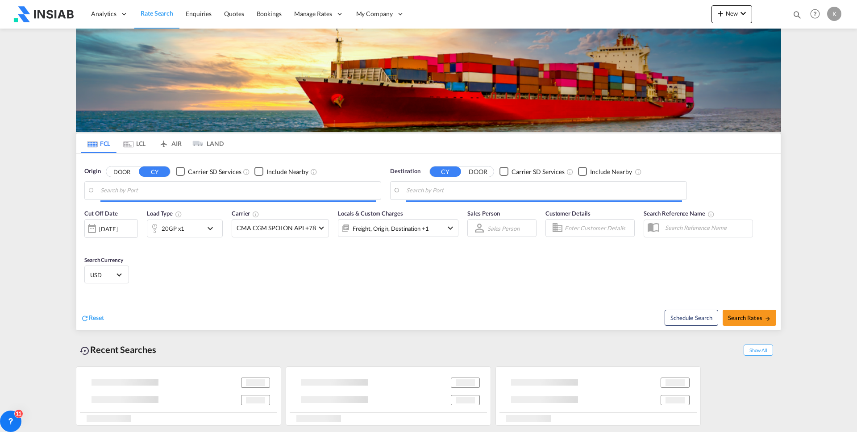
type input "[GEOGRAPHIC_DATA], [GEOGRAPHIC_DATA]"
type input "Ad Dammam, SADMM"
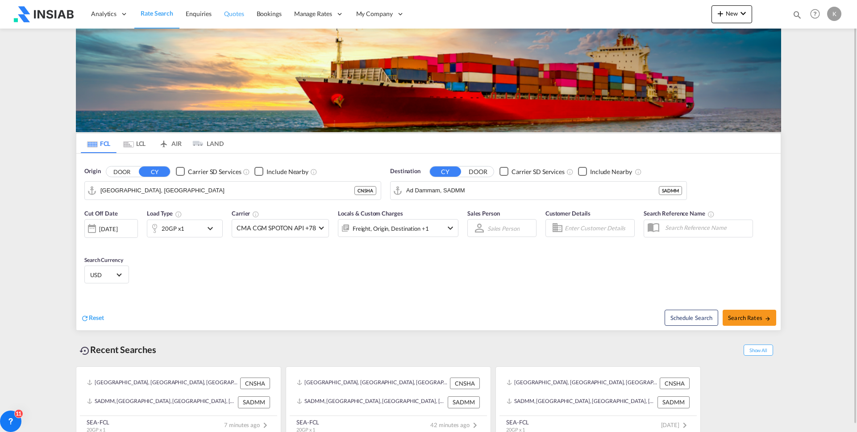
click at [244, 16] on link "Quotes" at bounding box center [234, 14] width 32 height 29
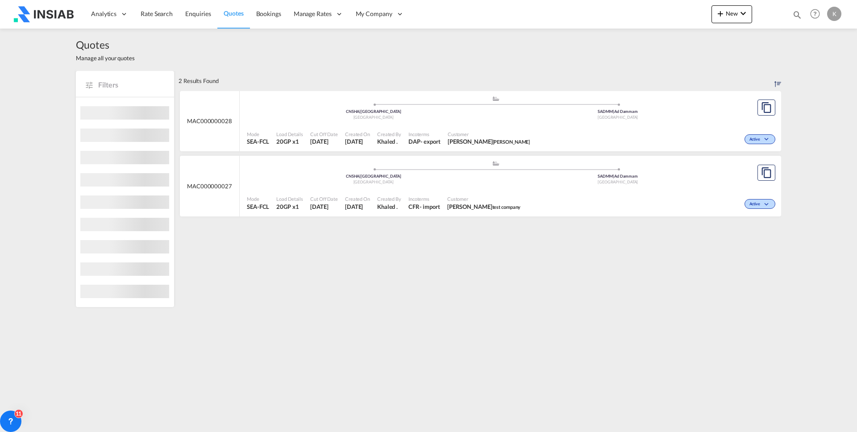
click at [688, 104] on span at bounding box center [618, 105] width 245 height 2
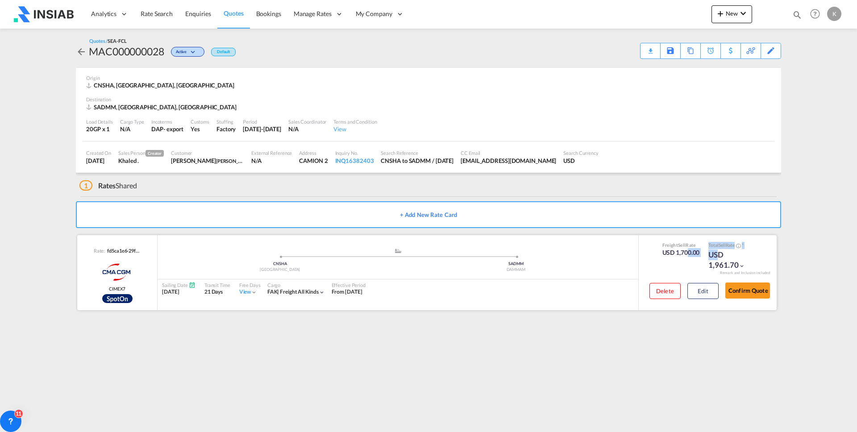
drag, startPoint x: 683, startPoint y: 252, endPoint x: 711, endPoint y: 251, distance: 27.2
click at [712, 251] on div "Freight Sell Rate USD 1,700.00 Total Sell Rate * USD 1,961.70" at bounding box center [708, 256] width 104 height 29
click at [236, 15] on span "Quotes" at bounding box center [234, 13] width 20 height 8
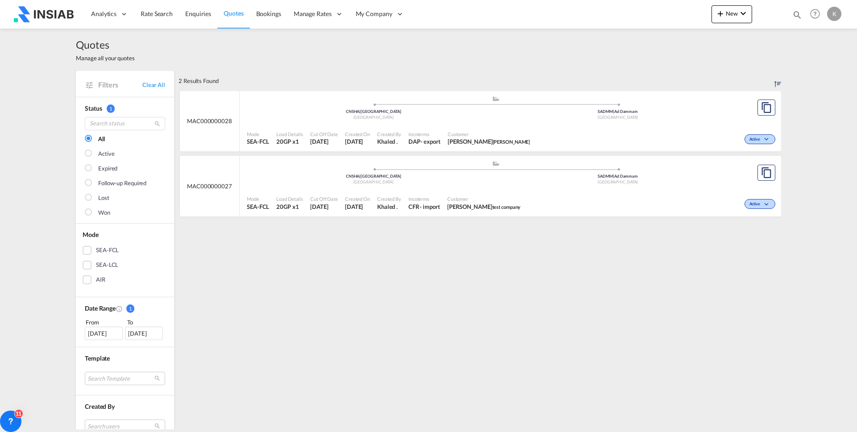
click at [436, 104] on span at bounding box center [373, 105] width 245 height 2
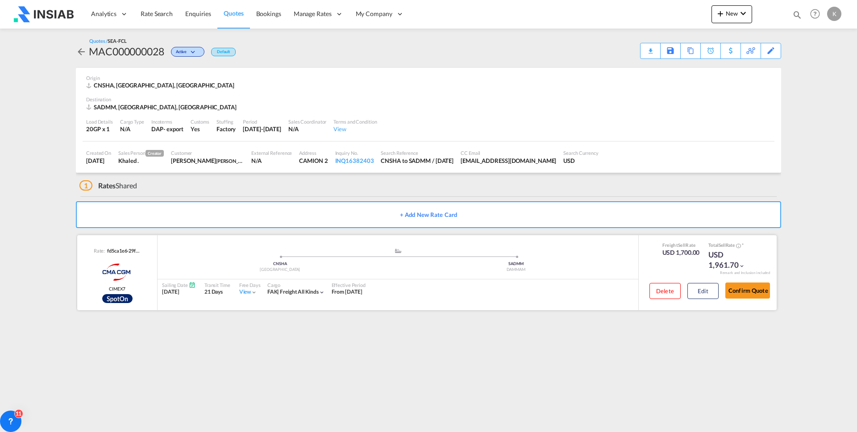
click at [547, 245] on div ".a{fill:#aaa8ad;} .a{fill:#aaa8ad;} CNSHA [GEOGRAPHIC_DATA] SADMM DAMMAM Sailin…" at bounding box center [398, 272] width 481 height 55
click at [547, 245] on div ".a{fill:#aaa8ad;} .a{fill:#aaa8ad;} CNSHA [GEOGRAPHIC_DATA] SADMM DAMMAM Sailin…" at bounding box center [398, 272] width 481 height 75
click at [562, 268] on div "DAMMAM" at bounding box center [516, 270] width 236 height 6
click at [743, 49] on div "View Activity" at bounding box center [738, 50] width 35 height 15
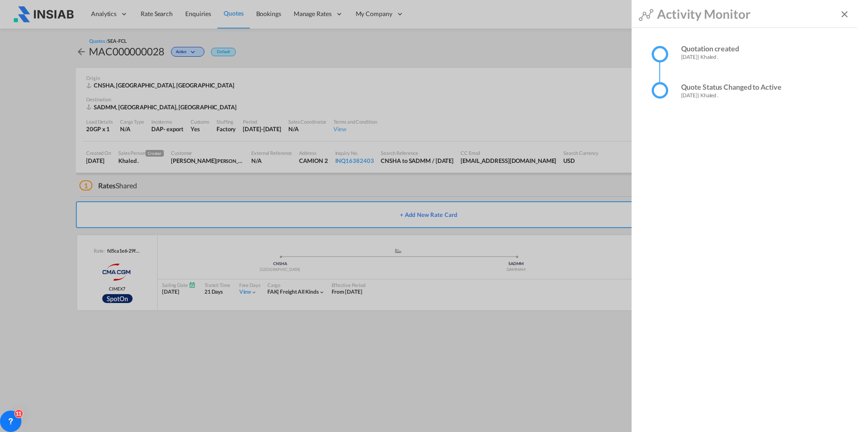
click at [845, 15] on md-icon "icon-close" at bounding box center [844, 14] width 11 height 11
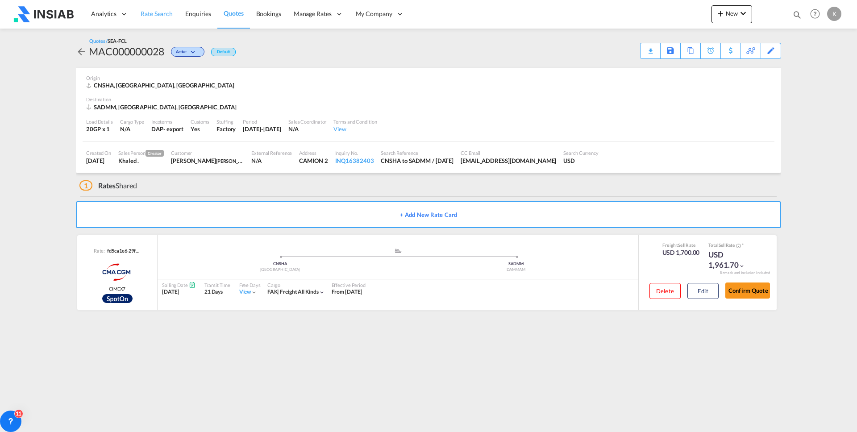
click at [160, 17] on span "Rate Search" at bounding box center [157, 14] width 32 height 8
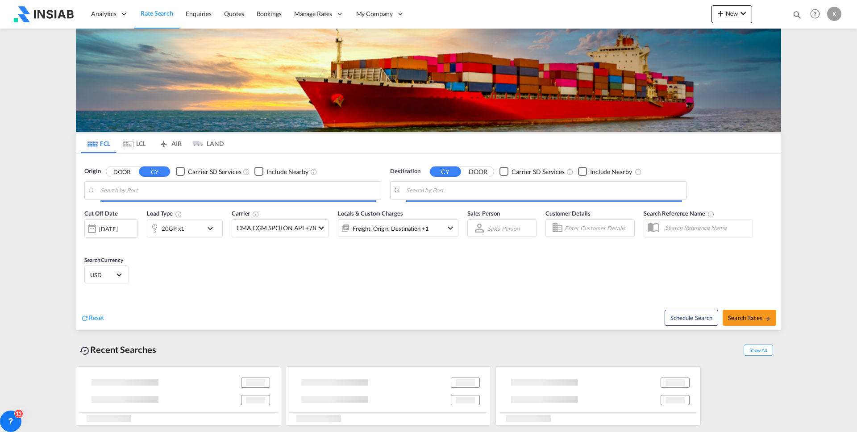
type input "[GEOGRAPHIC_DATA], [GEOGRAPHIC_DATA]"
type input "Ad Dammam, SADMM"
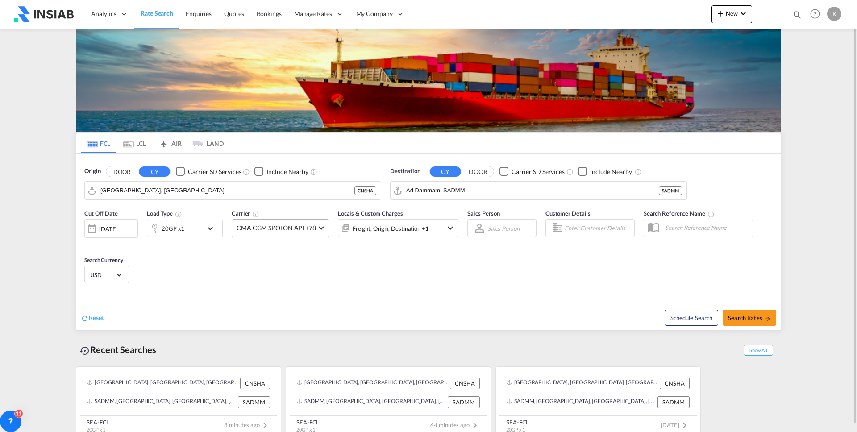
click at [250, 229] on span "CMA CGM SPOTON API +78" at bounding box center [276, 228] width 79 height 9
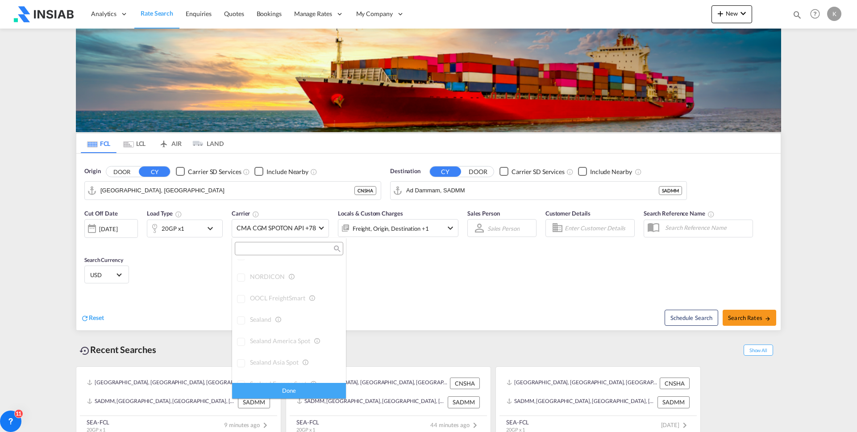
scroll to position [441, 0]
click at [440, 287] on md-backdrop at bounding box center [428, 216] width 857 height 432
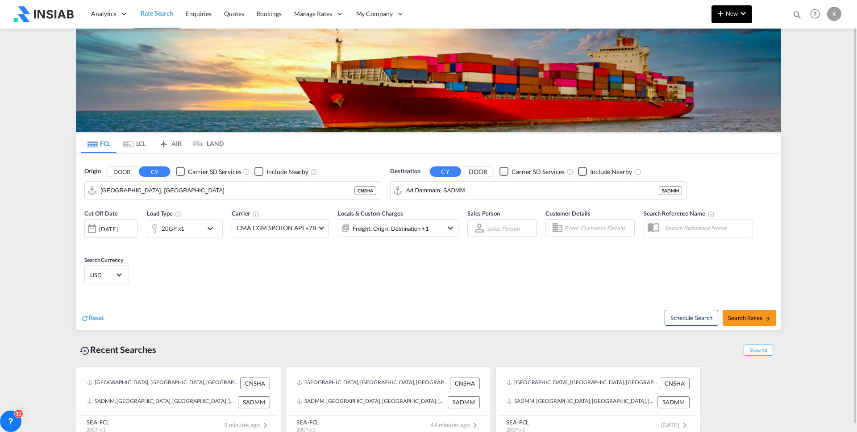
click at [736, 14] on span "New" at bounding box center [731, 13] width 33 height 7
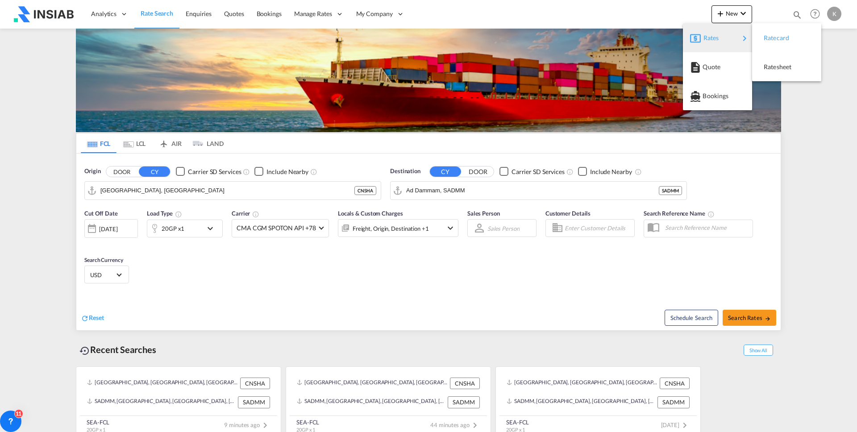
click at [773, 38] on span "Ratecard" at bounding box center [769, 38] width 10 height 18
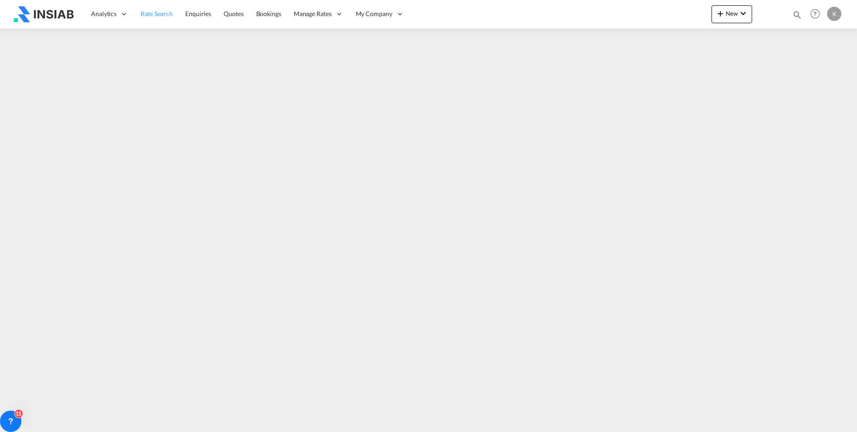
click at [154, 15] on span "Rate Search" at bounding box center [157, 14] width 32 height 8
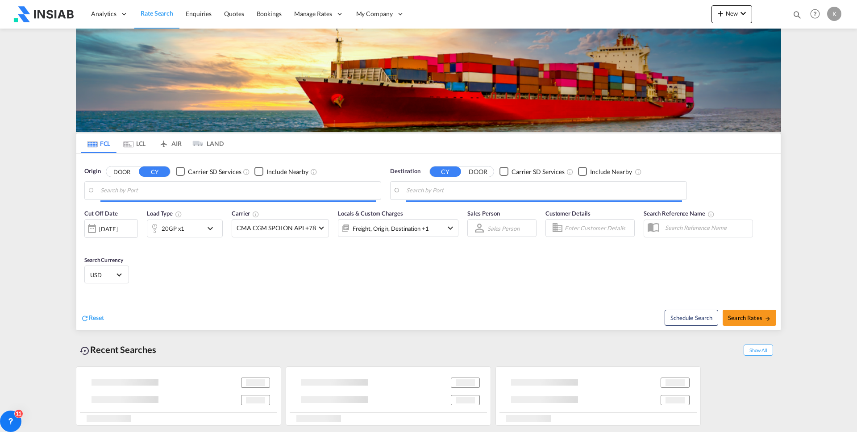
type input "[GEOGRAPHIC_DATA], [GEOGRAPHIC_DATA]"
type input "Ad Dammam, SADMM"
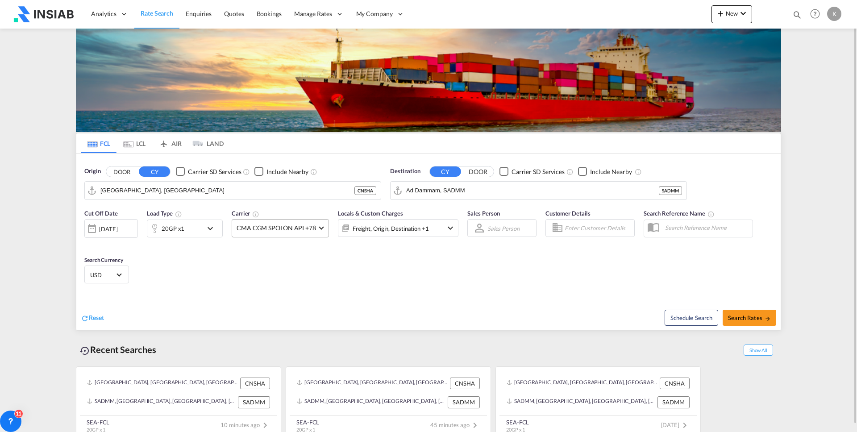
click at [291, 231] on span "CMA CGM SPOTON API +78" at bounding box center [276, 228] width 79 height 9
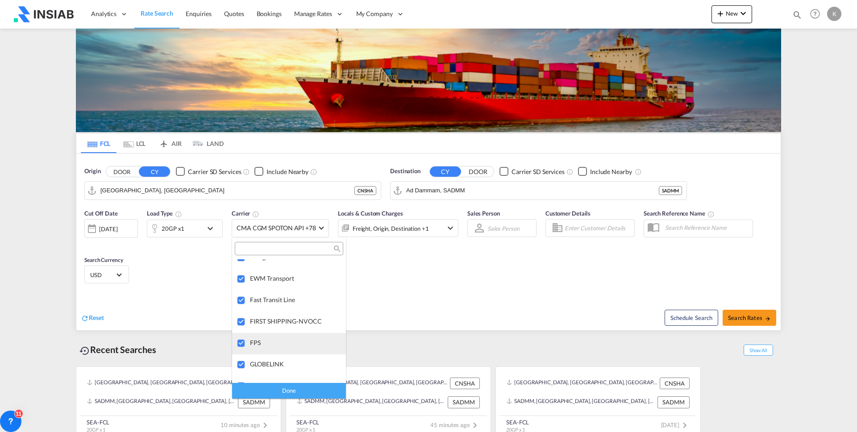
scroll to position [1145, 0]
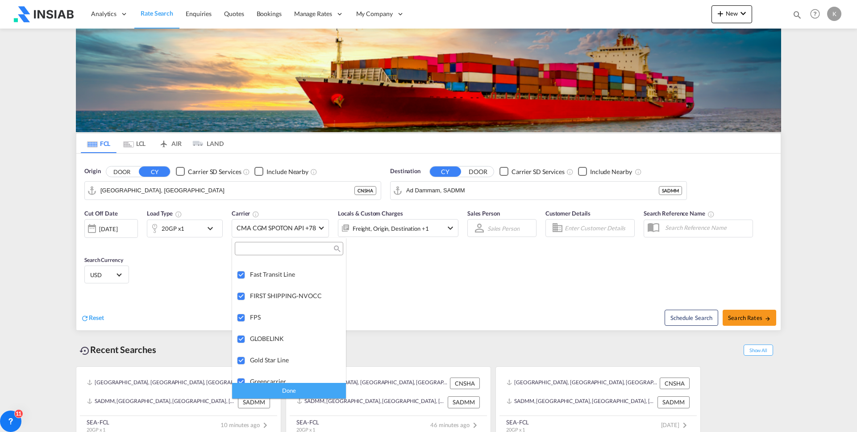
click at [737, 13] on md-backdrop at bounding box center [428, 216] width 857 height 432
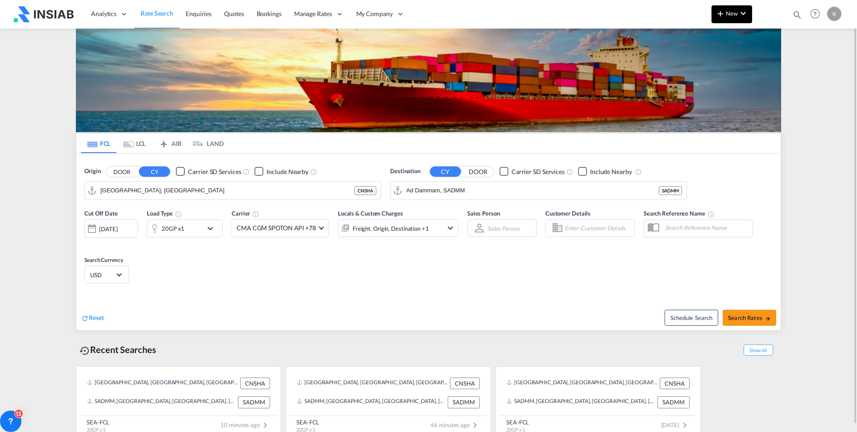
click at [736, 17] on button "New" at bounding box center [731, 14] width 41 height 18
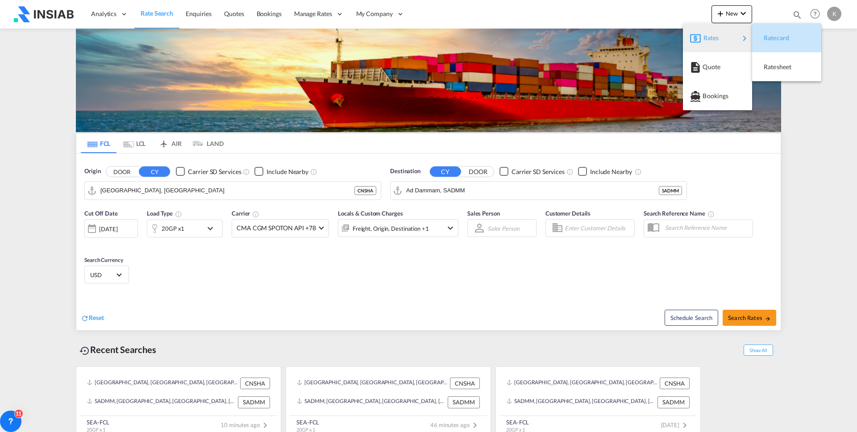
click at [773, 36] on span "Ratecard" at bounding box center [769, 38] width 10 height 18
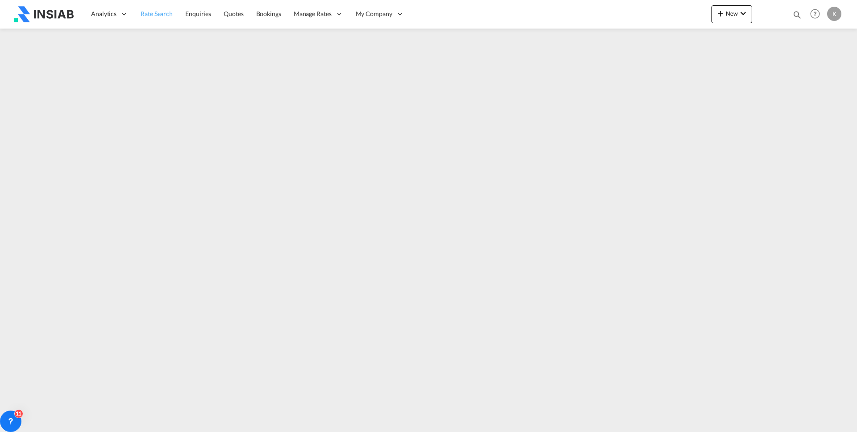
click at [160, 14] on span "Rate Search" at bounding box center [157, 14] width 32 height 8
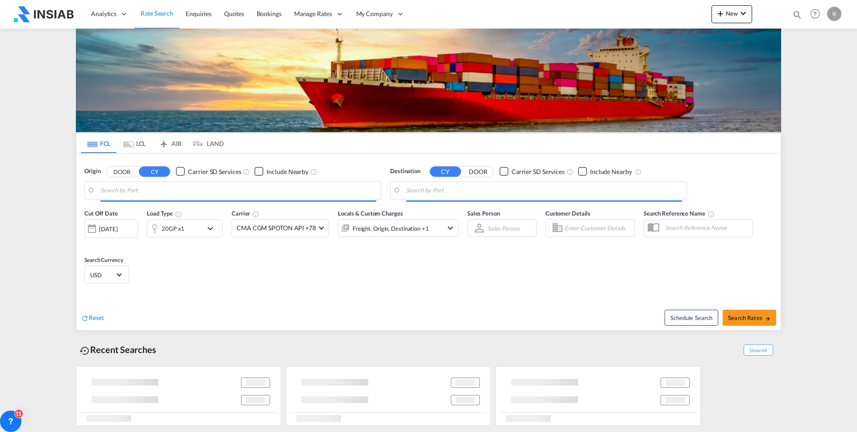
type input "[GEOGRAPHIC_DATA], [GEOGRAPHIC_DATA]"
type input "Ad Dammam, SADMM"
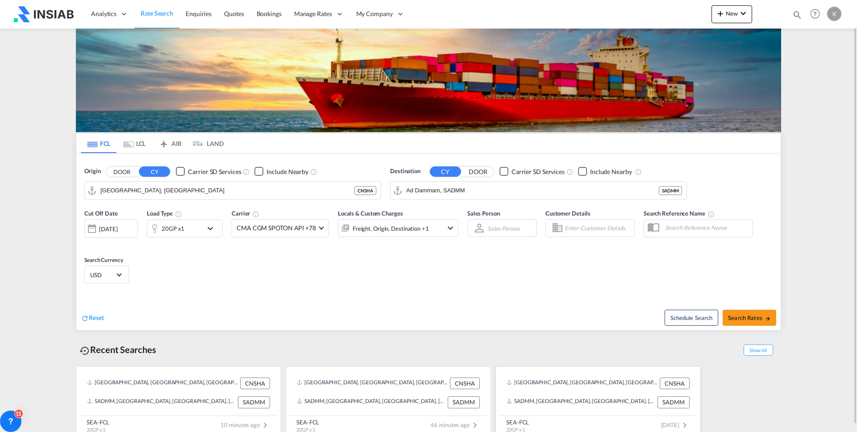
scroll to position [7, 0]
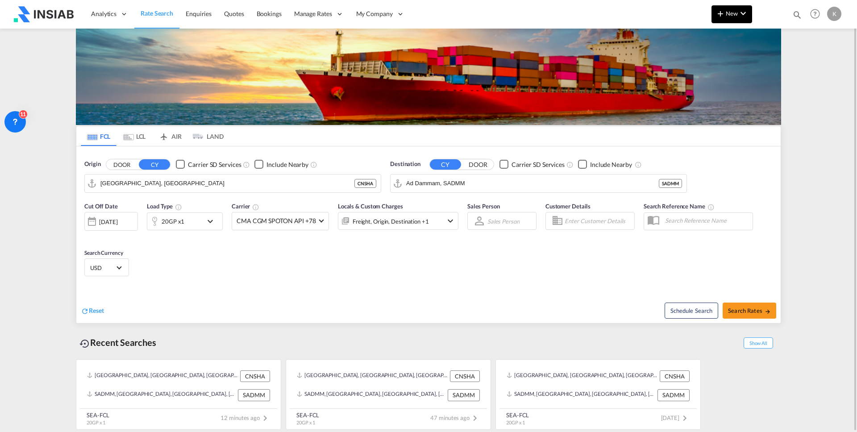
click at [729, 15] on span "New" at bounding box center [731, 13] width 33 height 7
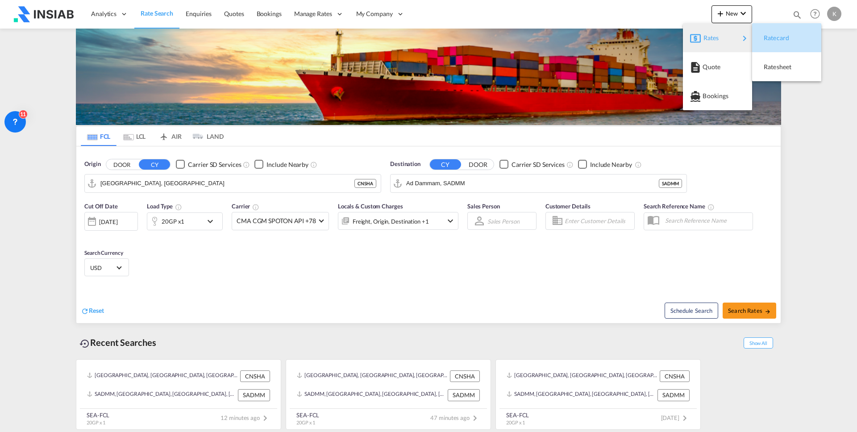
click at [773, 36] on span "Ratecard" at bounding box center [769, 38] width 10 height 18
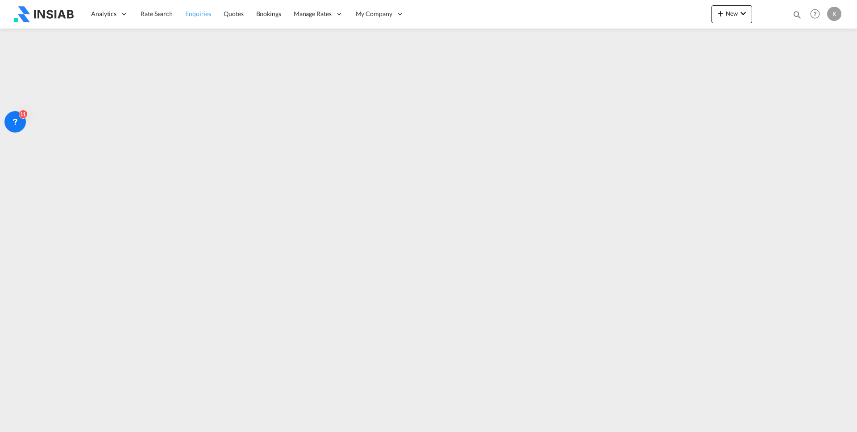
click at [192, 12] on span "Enquiries" at bounding box center [198, 14] width 26 height 8
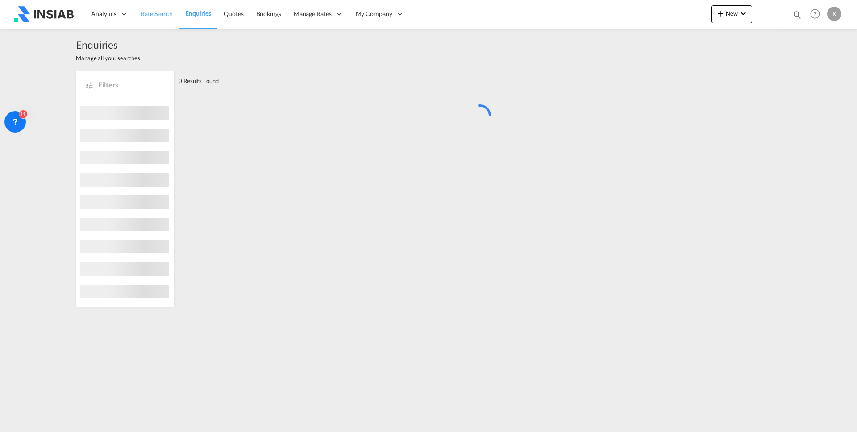
click at [156, 12] on span "Rate Search" at bounding box center [157, 14] width 32 height 8
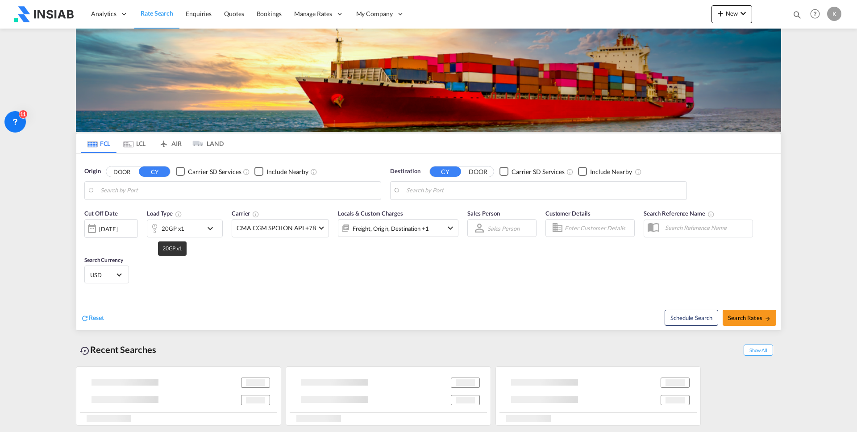
type input "[GEOGRAPHIC_DATA], [GEOGRAPHIC_DATA]"
type input "Ad Dammam, SADMM"
